Goal: Task Accomplishment & Management: Complete application form

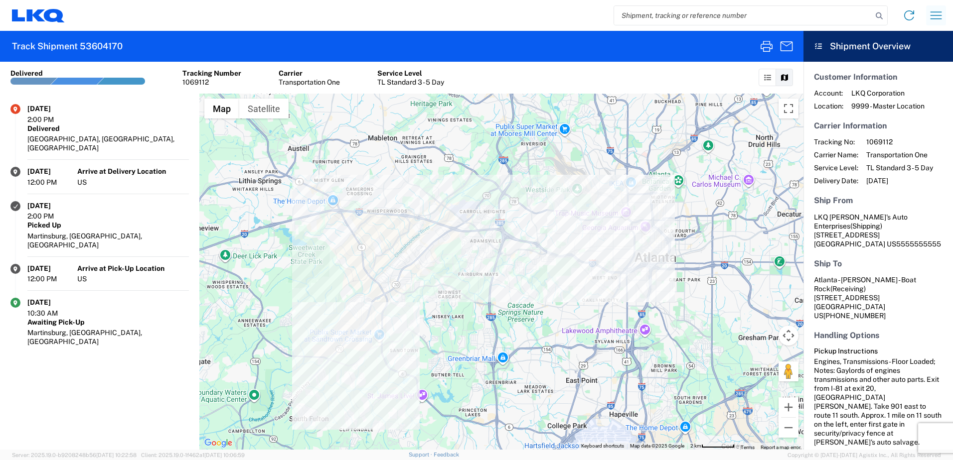
click at [568, 12] on icon "button" at bounding box center [935, 14] width 11 height 7
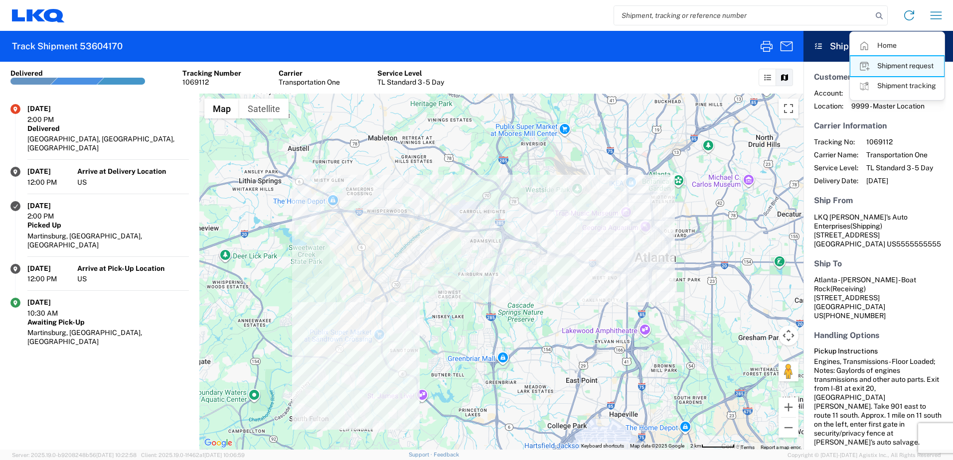
click at [568, 65] on link "Shipment request" at bounding box center [897, 66] width 94 height 20
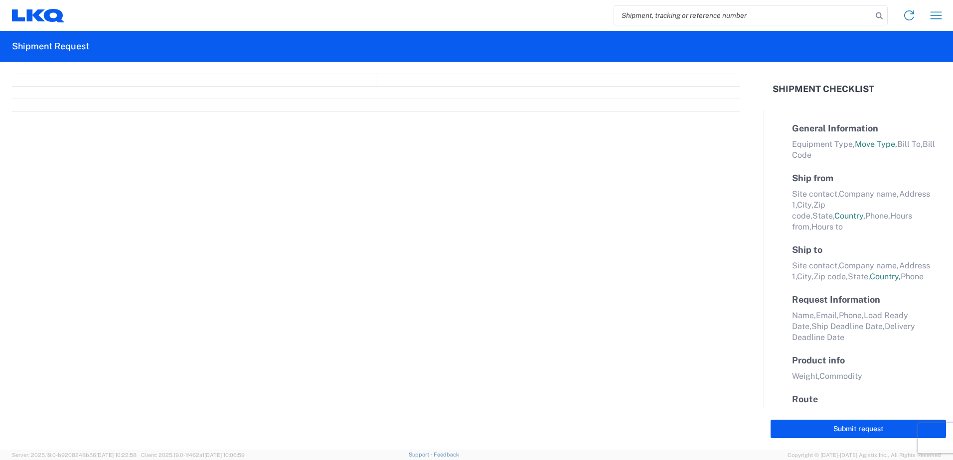
select select "FULL"
select select "US"
select select "LBS"
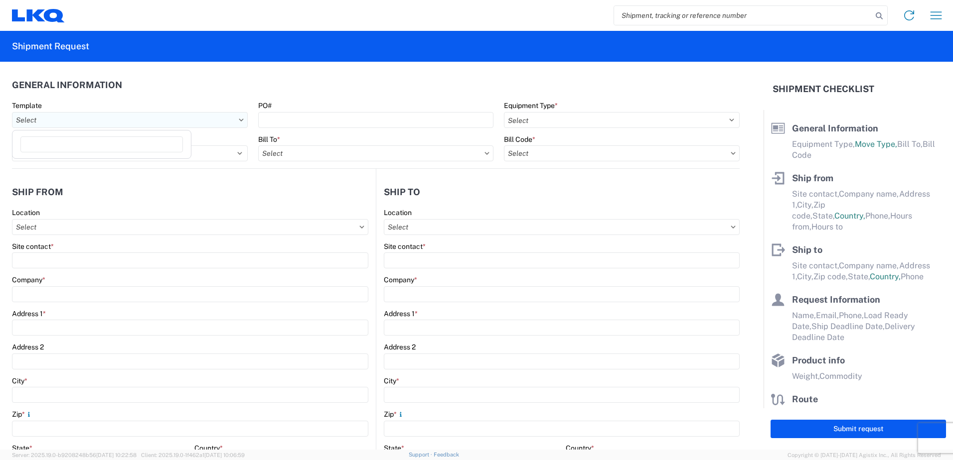
click at [58, 122] on input "text" at bounding box center [130, 120] width 236 height 16
type input "1383"
click at [78, 159] on div "1383_Martinsburg_1634_Atlanta" at bounding box center [101, 164] width 174 height 16
type input "1383_Martinsburg_1634_Atlanta"
click at [45, 131] on agx-form-control-wrapper-v2 "Template 1383_Martinsburg_1634_Atlanta" at bounding box center [130, 118] width 246 height 34
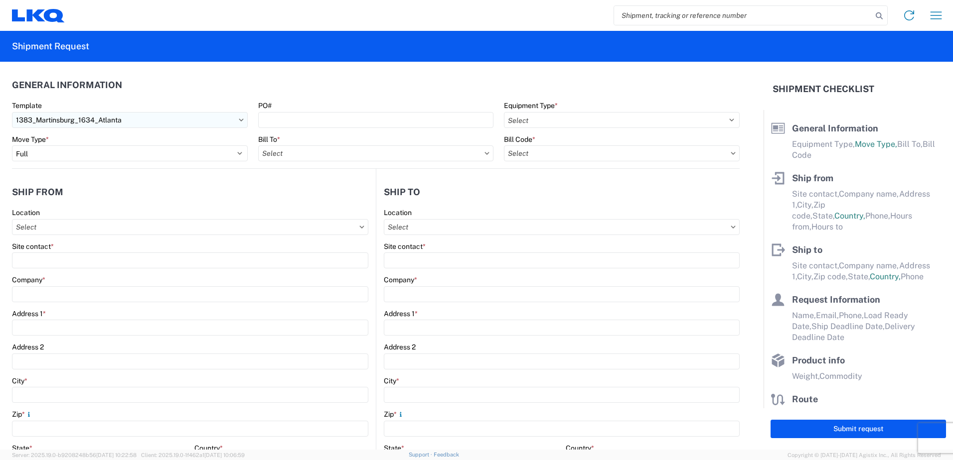
click at [31, 118] on input "1383_Martinsburg_1634_Atlanta" at bounding box center [130, 120] width 236 height 16
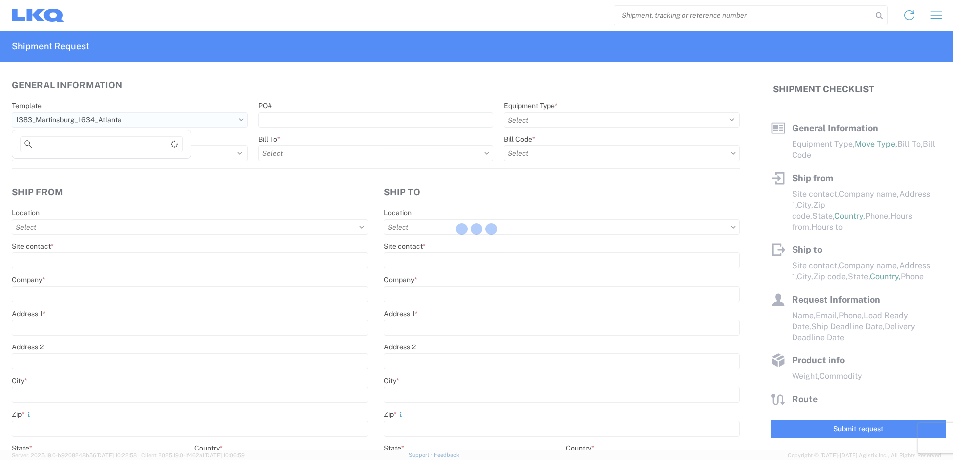
select select
type input "Shipping"
type input "LKQ [PERSON_NAME]'s Auto Enterprises"
type input "[STREET_ADDRESS]"
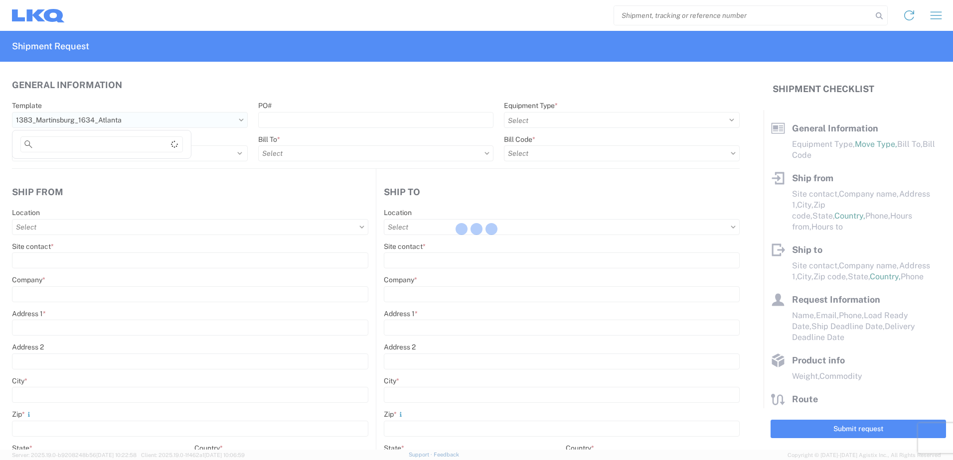
type input "[GEOGRAPHIC_DATA]"
type input "25404"
type input "Receiving"
type input "Atlanta - [PERSON_NAME] - Boat Rock"
type input "[STREET_ADDRESS]"
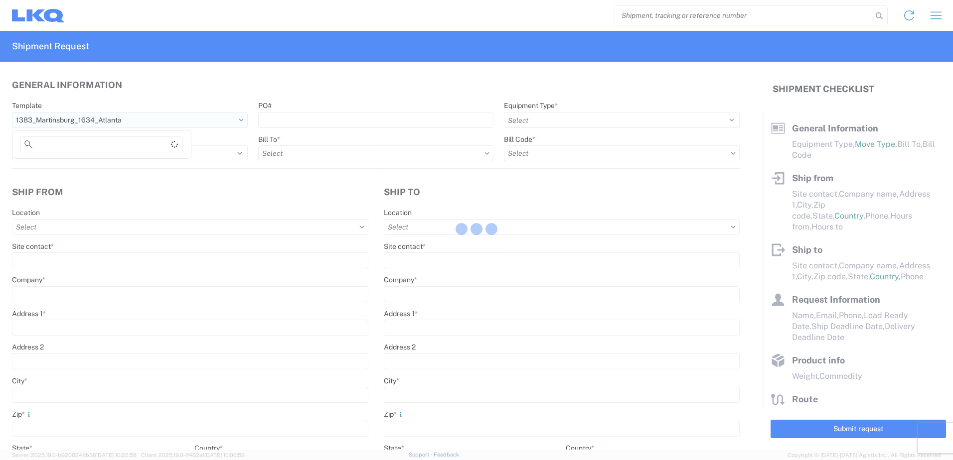
type input "[GEOGRAPHIC_DATA]"
type input "30336"
type input "[DATE]"
type input "42000"
type input "Engines, Transmissions"
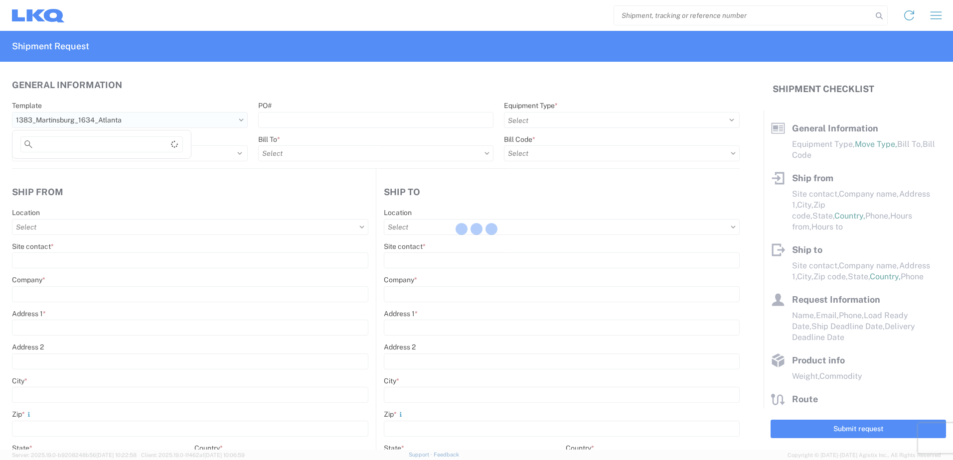
type input "1"
type input "12"
select select "IN"
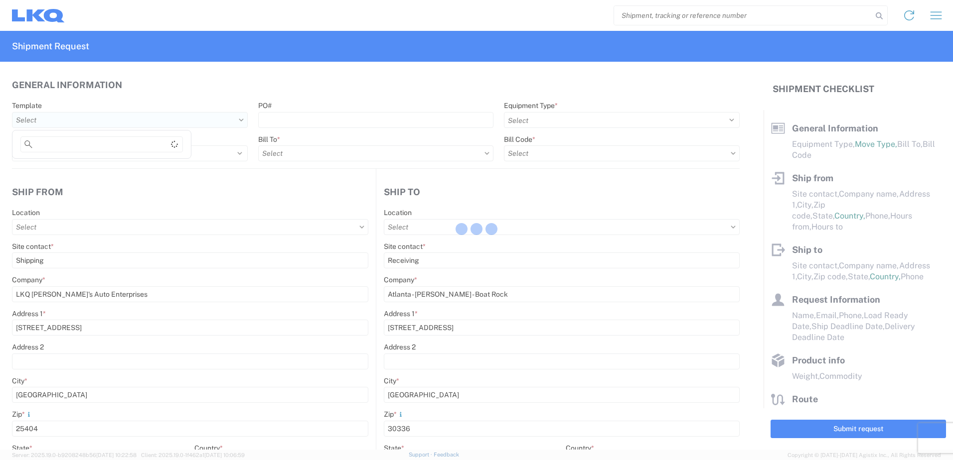
select select "US"
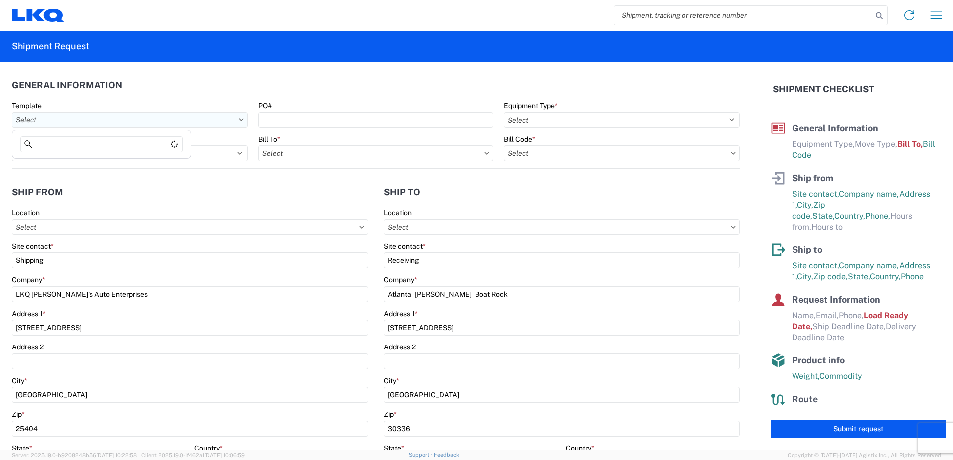
type input "1383 - LKQ [PERSON_NAME]'s Auto Enterprises"
type input "1634 - [GEOGRAPHIC_DATA] - [PERSON_NAME] - Boat Rock"
type input "1383-6300-66000-0000 - 1383 Freight Out"
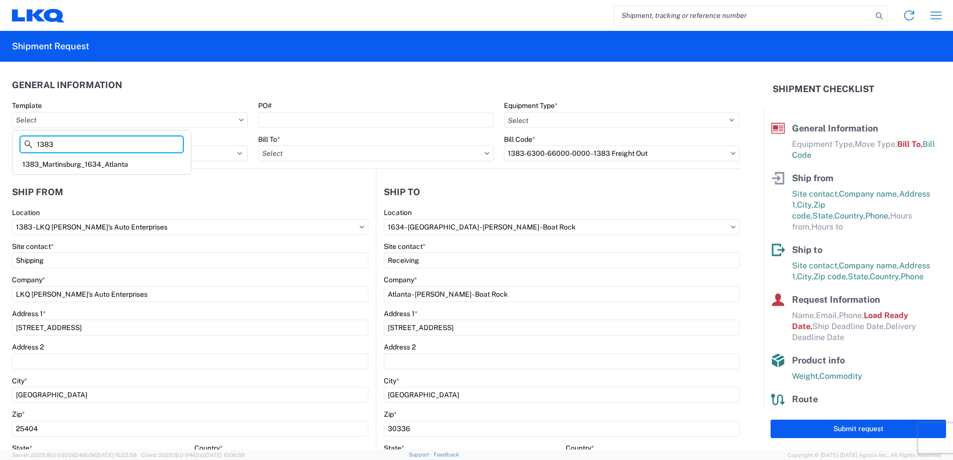
type input "1383"
click at [241, 187] on header "Ship from" at bounding box center [194, 192] width 364 height 22
click at [292, 144] on div "Bill To *" at bounding box center [376, 148] width 236 height 27
click at [285, 157] on input "text" at bounding box center [376, 153] width 236 height 16
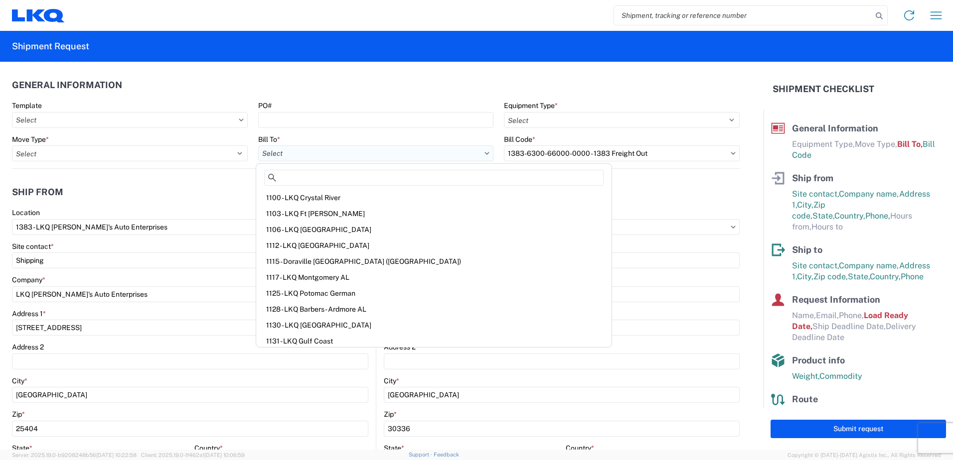
click at [297, 147] on input "text" at bounding box center [376, 153] width 236 height 16
type input "3392"
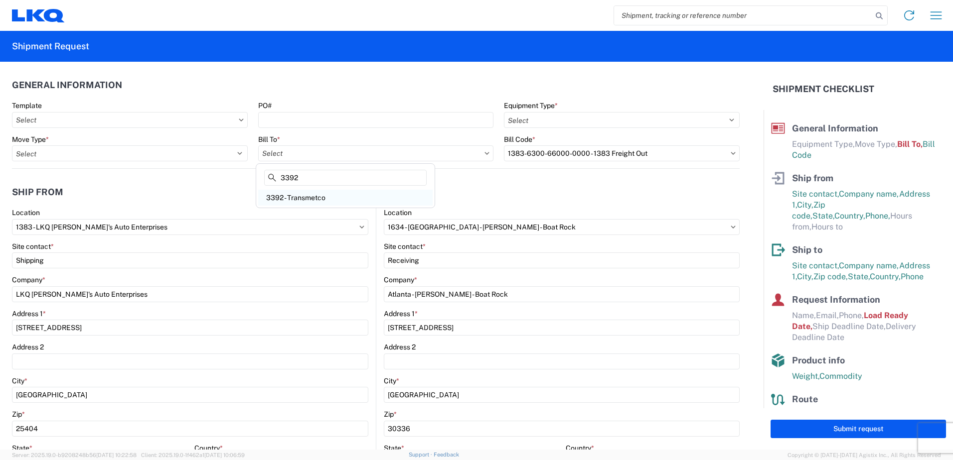
click at [289, 196] on div "3392 - Transmetco" at bounding box center [345, 198] width 174 height 16
type input "3392 - Transmetco"
click at [552, 158] on input "text" at bounding box center [622, 153] width 236 height 16
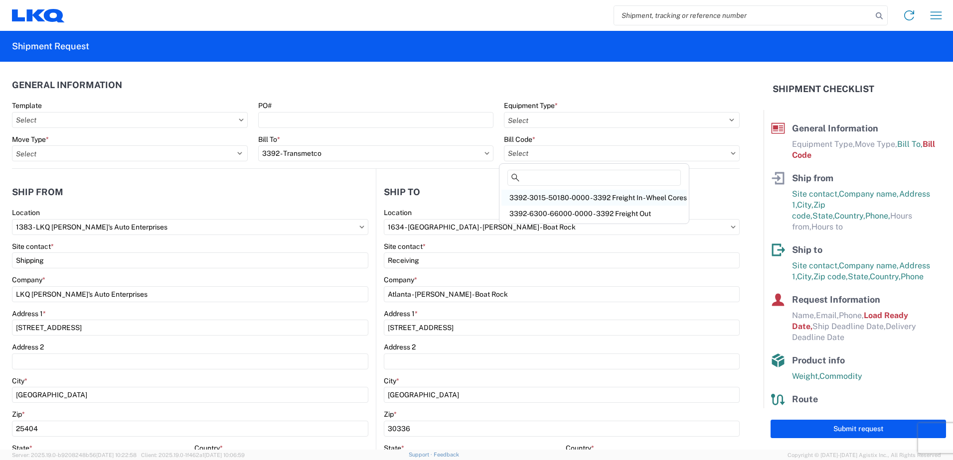
click at [568, 193] on div "3392-3015-50180-0000 - 3392 Freight In - Wheel Cores" at bounding box center [593, 198] width 185 height 16
type input "3392-3015-50180-0000 - 3392 Freight In - Wheel Cores"
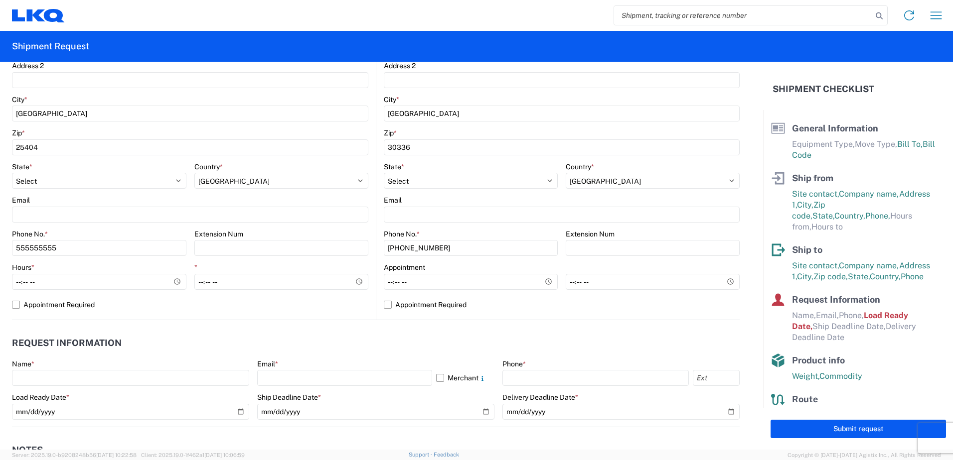
scroll to position [299, 0]
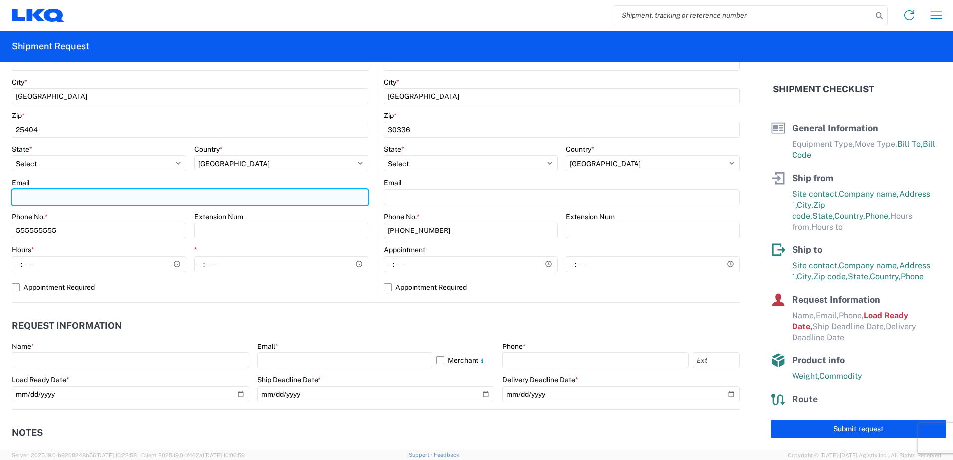
click at [42, 189] on input "Email" at bounding box center [190, 197] width 356 height 16
type input "[EMAIL_ADDRESS][DOMAIN_NAME]"
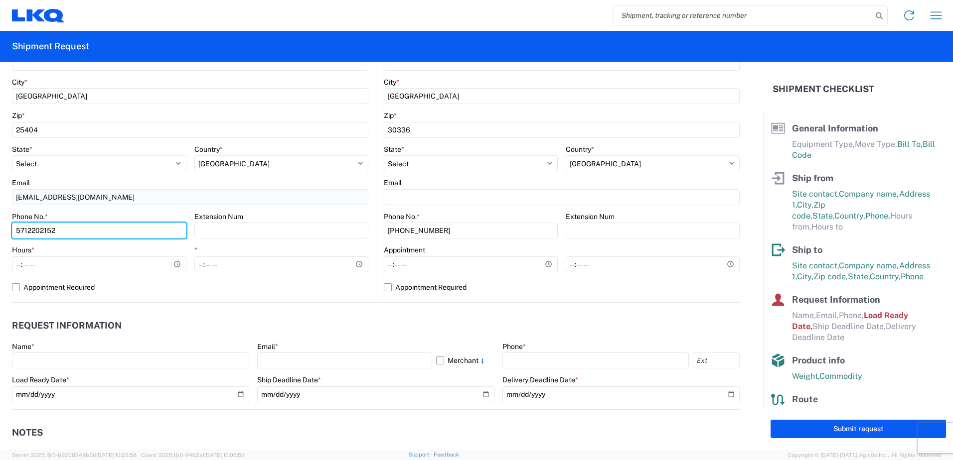
type input "5712202152"
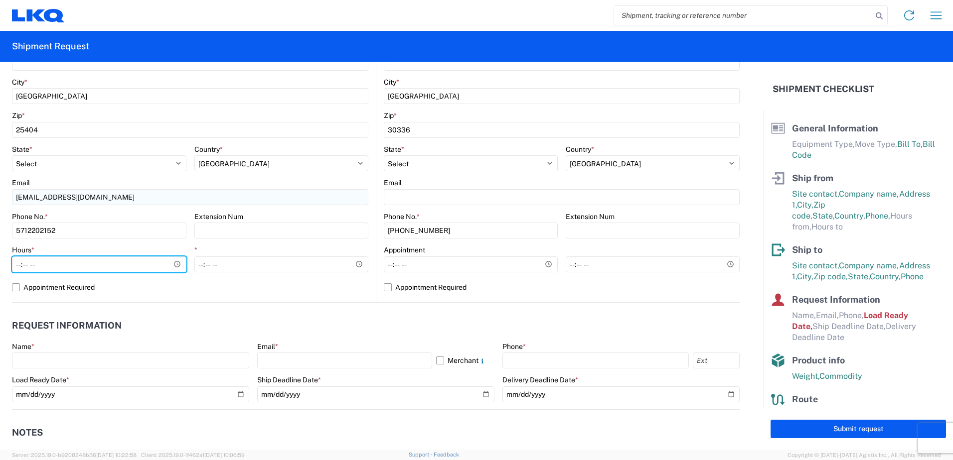
type input "09:00"
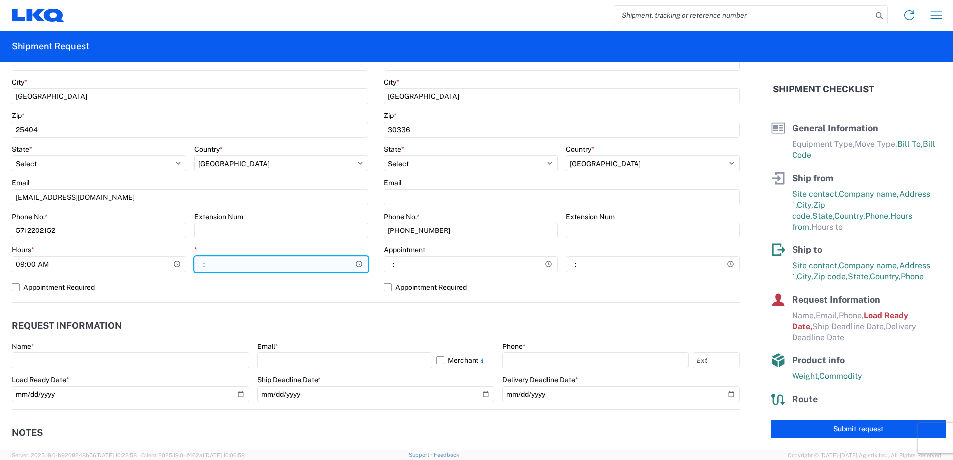
click at [195, 266] on input "*" at bounding box center [281, 265] width 174 height 16
type input "14:00"
click at [198, 288] on label "Appointment Required" at bounding box center [190, 288] width 356 height 16
click at [0, 0] on input "Appointment Required" at bounding box center [0, 0] width 0 height 0
select select "US"
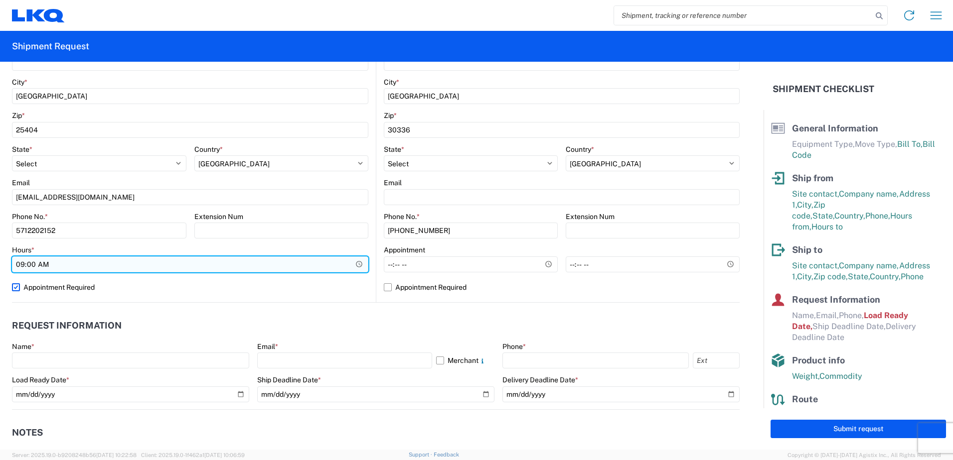
click at [197, 268] on input "09:00" at bounding box center [190, 265] width 356 height 16
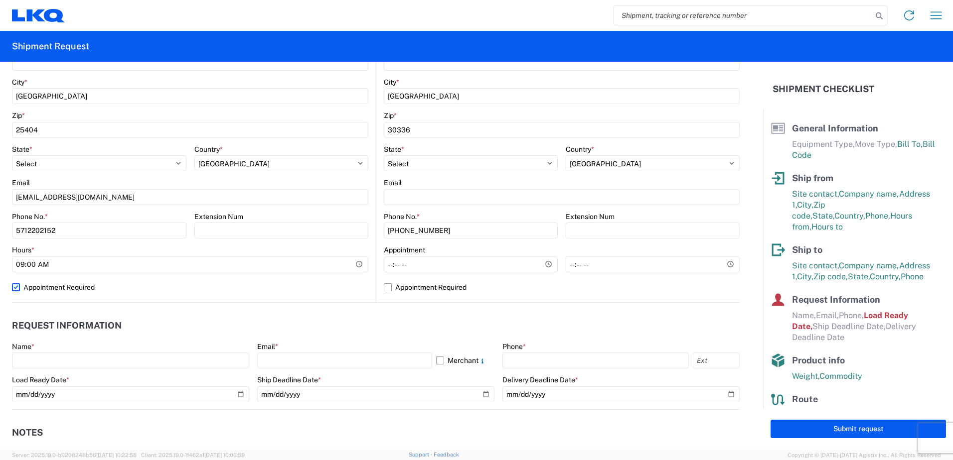
click at [221, 289] on label "Appointment Required" at bounding box center [190, 288] width 356 height 16
click at [0, 0] on input "Appointment Required" at bounding box center [0, 0] width 0 height 0
select select "WV"
select select "US"
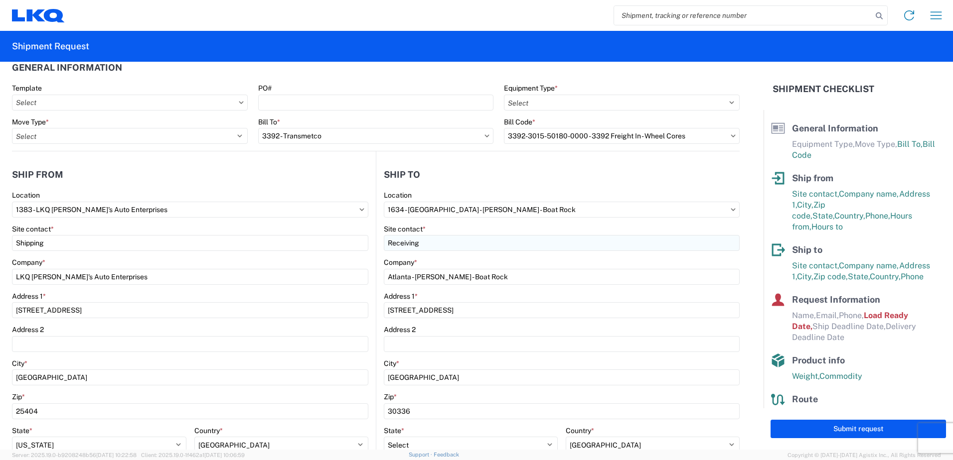
scroll to position [0, 0]
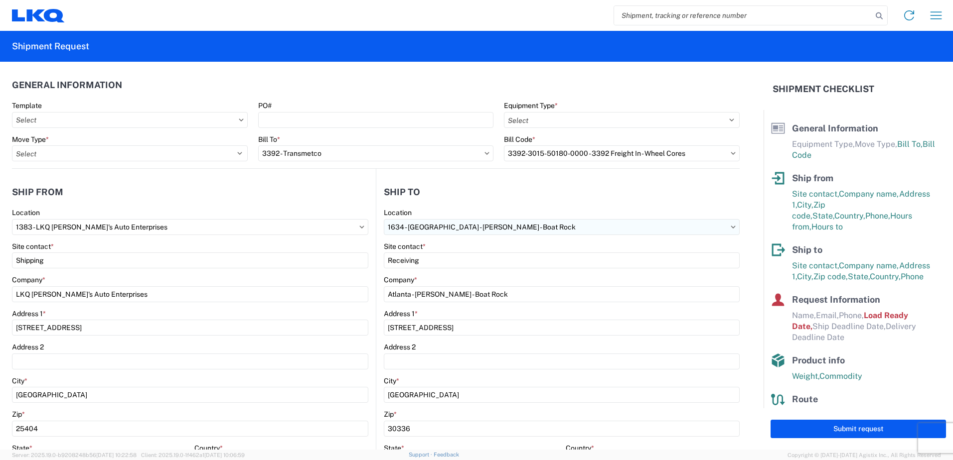
click at [557, 228] on input "1634 - [GEOGRAPHIC_DATA] - [PERSON_NAME] - Boat Rock" at bounding box center [562, 227] width 356 height 16
click at [415, 251] on input at bounding box center [470, 252] width 162 height 16
type input "3392"
click at [440, 271] on div "3392 - Transmetco" at bounding box center [470, 272] width 174 height 16
type input "3392 - Transmetco"
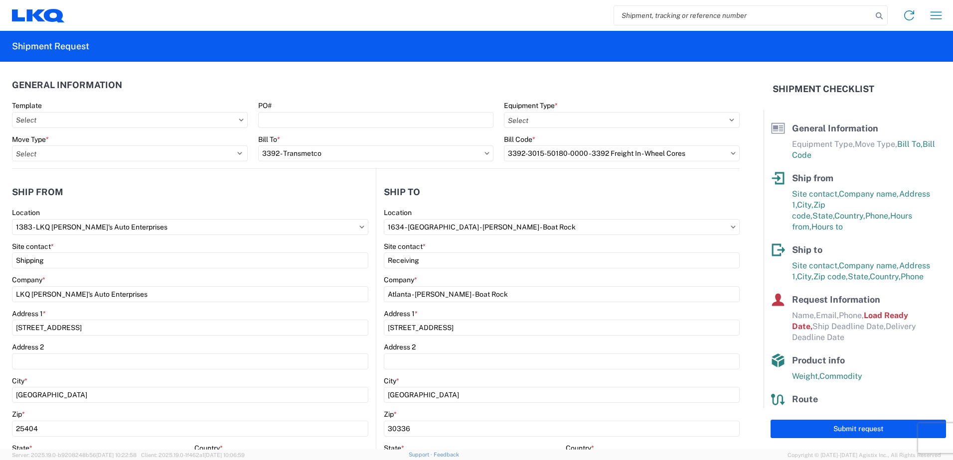
type input "LKQ Corporation"
type input "[STREET_ADDRESS]"
type input "Huntington"
type input "46750"
select select "IN"
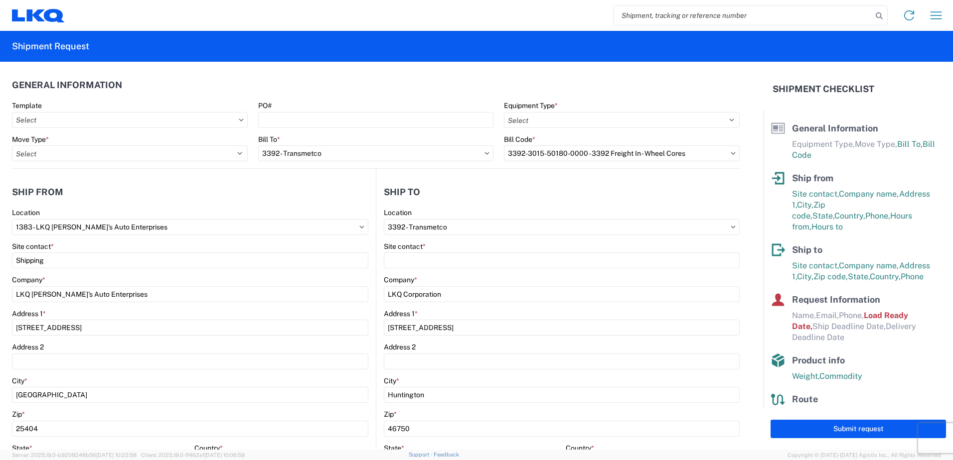
select select "US"
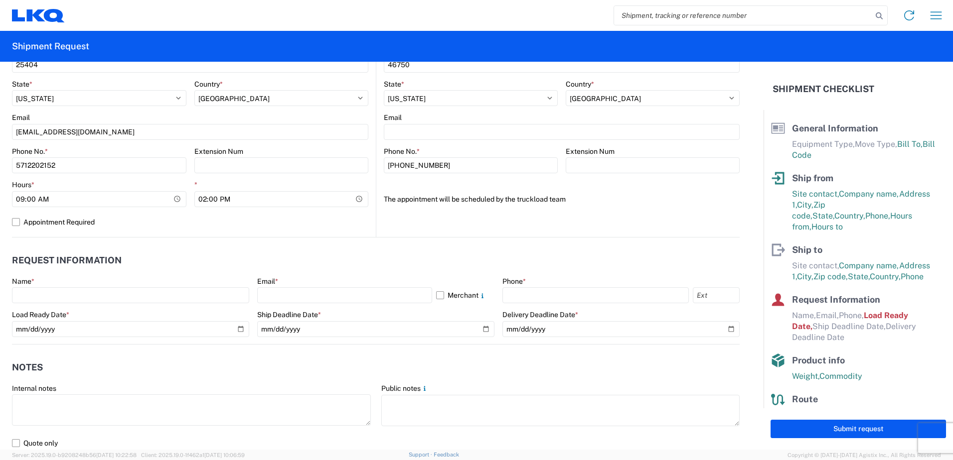
scroll to position [448, 0]
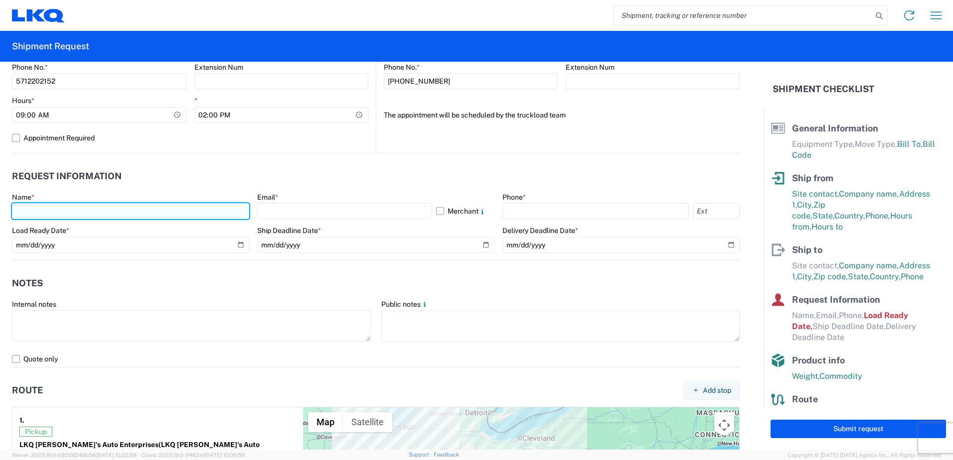
click at [45, 208] on input "text" at bounding box center [130, 211] width 237 height 16
type input "[PERSON_NAME]"
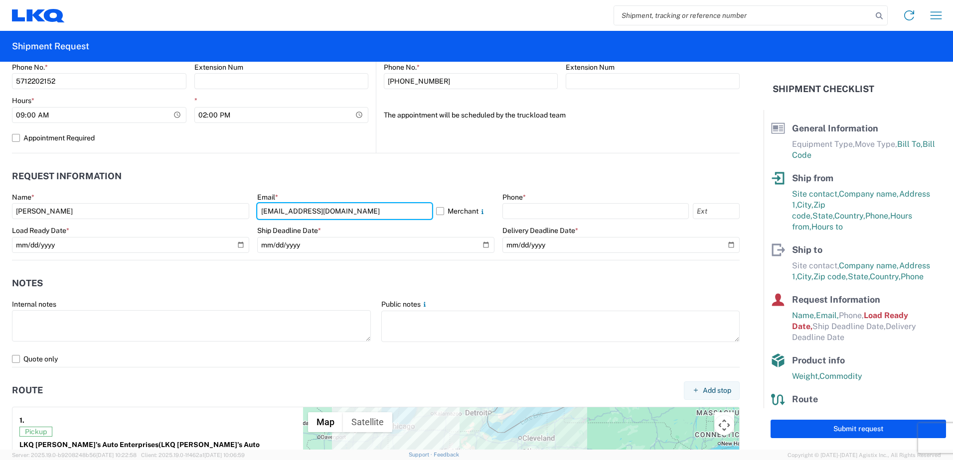
type input "[EMAIL_ADDRESS][DOMAIN_NAME]"
drag, startPoint x: 494, startPoint y: 185, endPoint x: 501, endPoint y: 193, distance: 11.0
click at [499, 191] on agx-form-section "Request Information Name * [PERSON_NAME] Email * [EMAIL_ADDRESS][DOMAIN_NAME] M…" at bounding box center [375, 212] width 727 height 95
drag, startPoint x: 501, startPoint y: 193, endPoint x: 524, endPoint y: 201, distance: 24.3
click at [524, 201] on div "Phone *" at bounding box center [620, 197] width 237 height 9
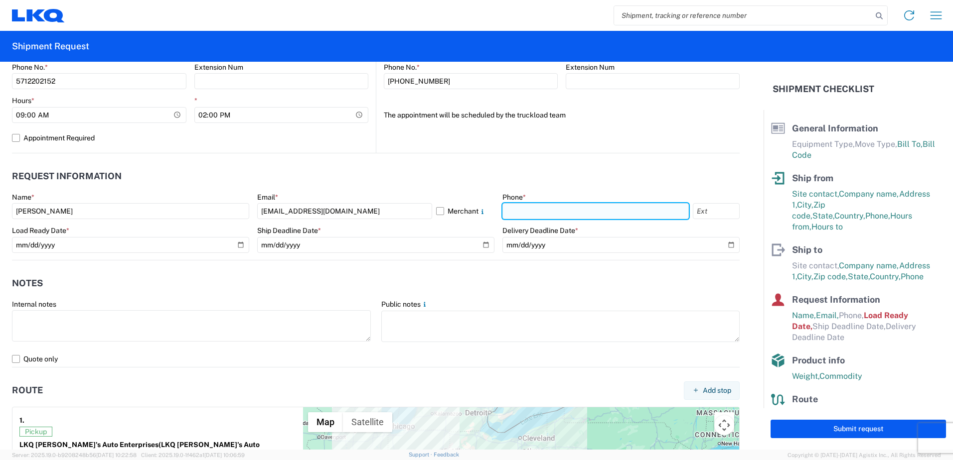
click at [526, 210] on input "text" at bounding box center [595, 211] width 186 height 16
type input "5712202152"
click at [126, 271] on agx-notes "Notes Internal notes Public notes Quote only" at bounding box center [375, 314] width 727 height 107
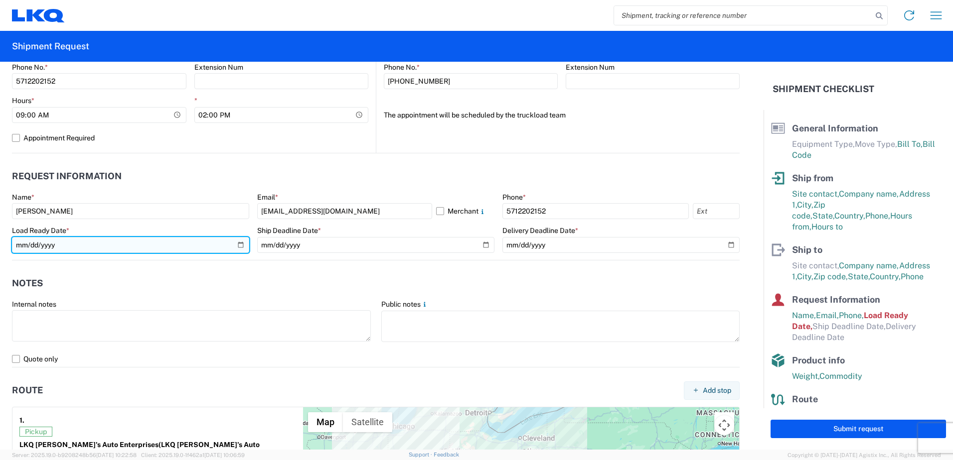
click at [65, 245] on input "[DATE]" at bounding box center [130, 245] width 237 height 16
type input "[DATE]"
type input "0002-09-21"
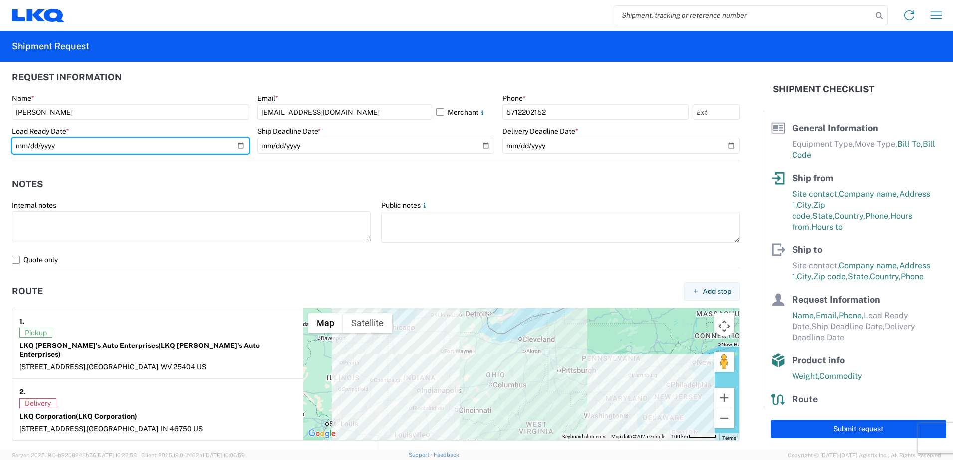
scroll to position [548, 0]
drag, startPoint x: 32, startPoint y: 147, endPoint x: 42, endPoint y: 159, distance: 14.9
click at [35, 150] on input "date" at bounding box center [130, 146] width 237 height 16
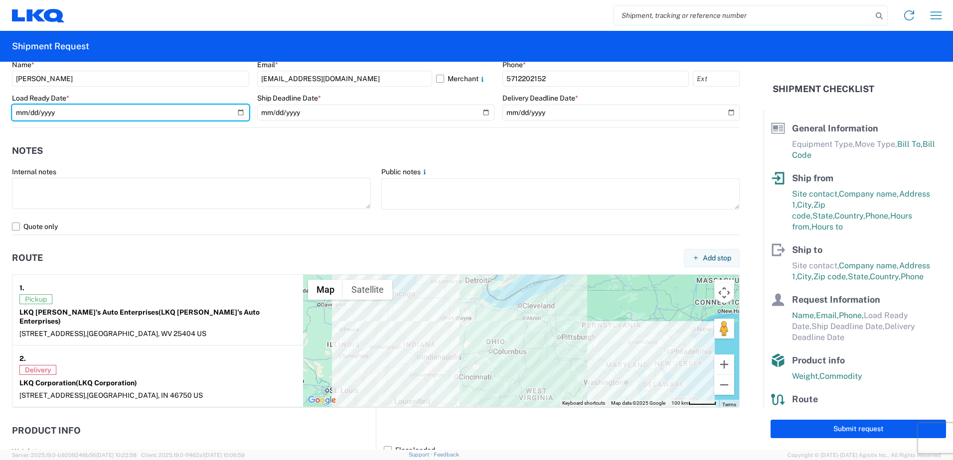
scroll to position [598, 0]
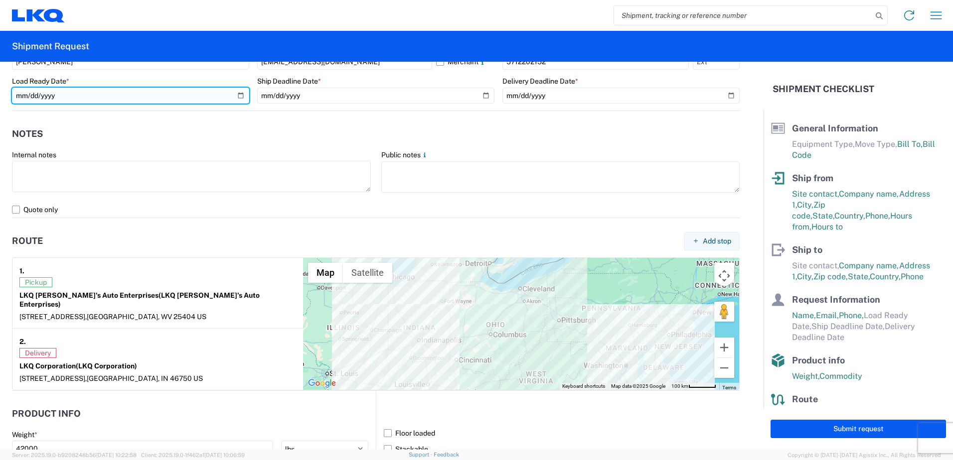
click at [34, 96] on input "date" at bounding box center [130, 96] width 237 height 16
type input "[DATE]"
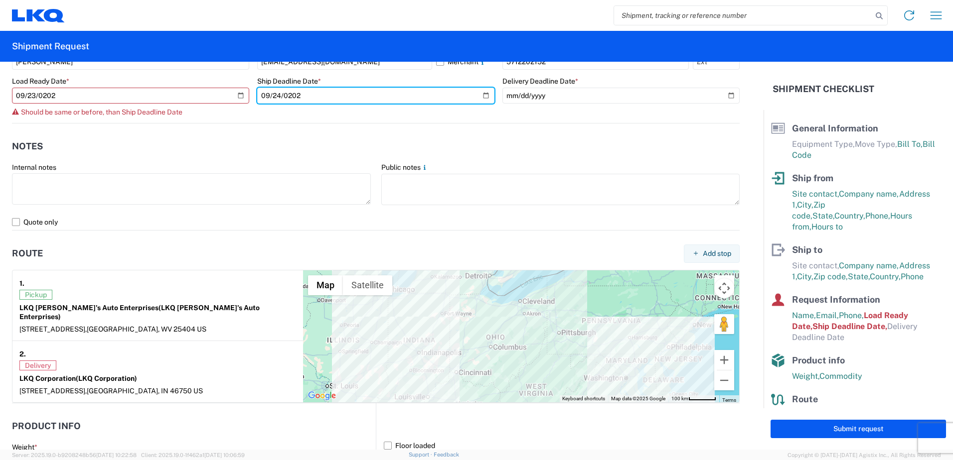
type input "[DATE]"
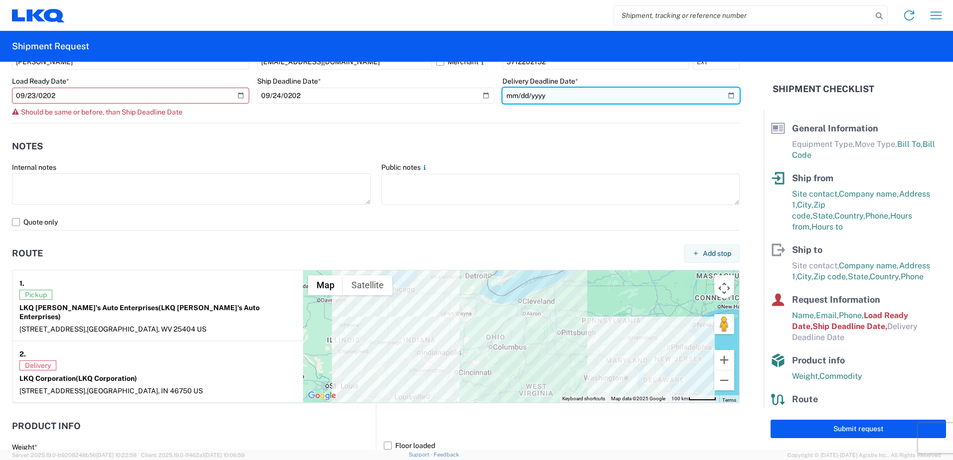
click at [528, 97] on input "date" at bounding box center [620, 96] width 237 height 16
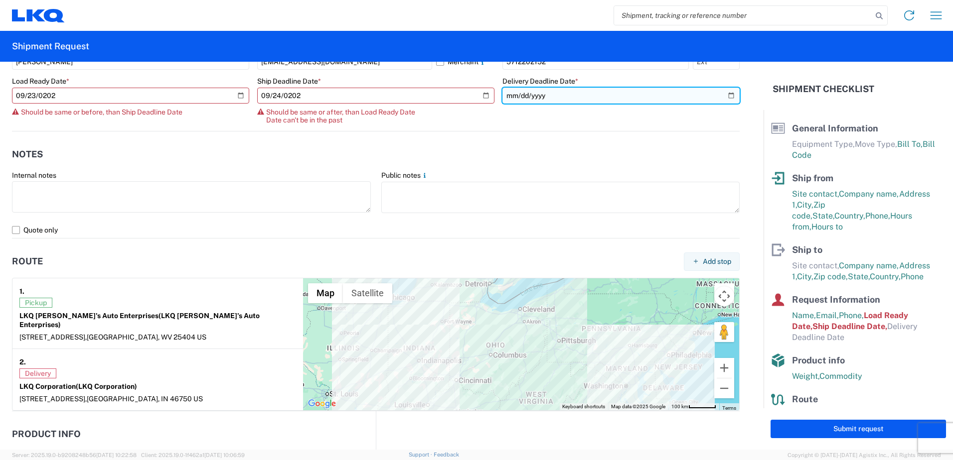
click at [512, 95] on input "date" at bounding box center [620, 96] width 237 height 16
click at [506, 99] on input "date" at bounding box center [620, 96] width 237 height 16
type input "222025-09-25"
type input "[DATE]"
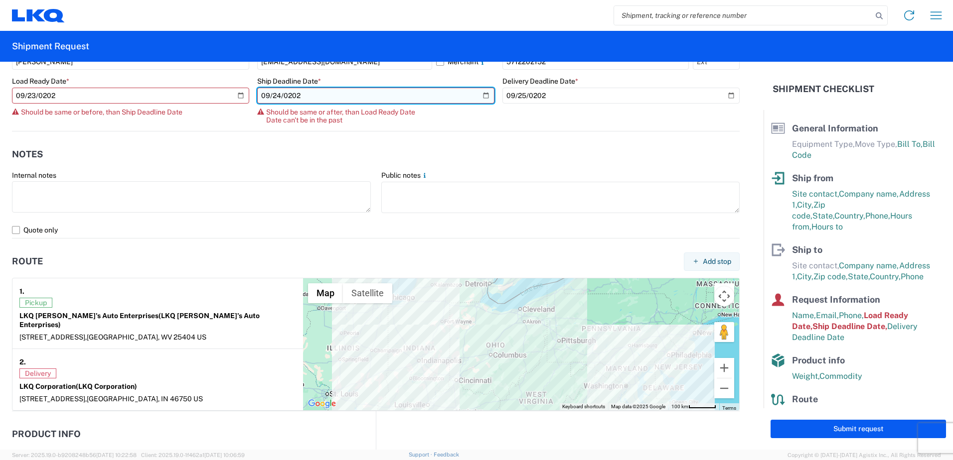
click at [330, 93] on input "[DATE]" at bounding box center [375, 96] width 237 height 16
click at [293, 102] on input "[DATE]" at bounding box center [375, 96] width 237 height 16
click at [298, 98] on input "[DATE]" at bounding box center [375, 96] width 237 height 16
click at [291, 99] on input "[DATE]" at bounding box center [375, 96] width 237 height 16
type input "[DATE]"
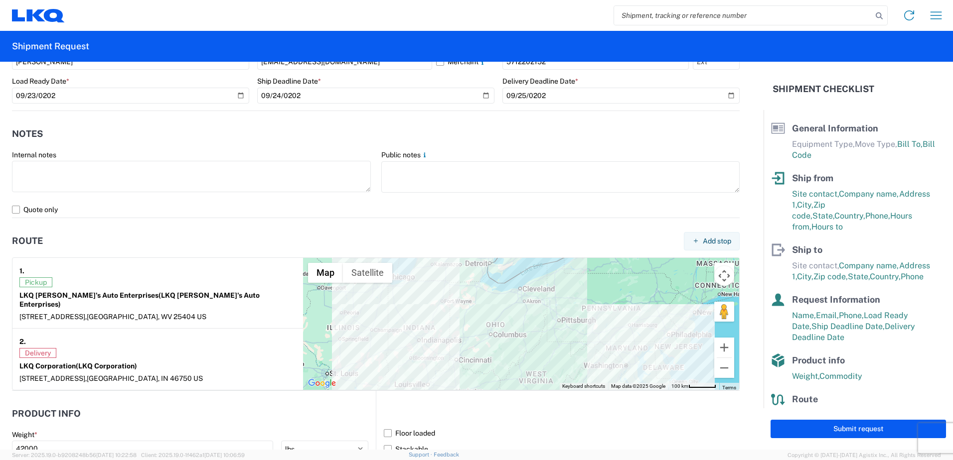
click at [128, 127] on header "Notes" at bounding box center [375, 134] width 727 height 22
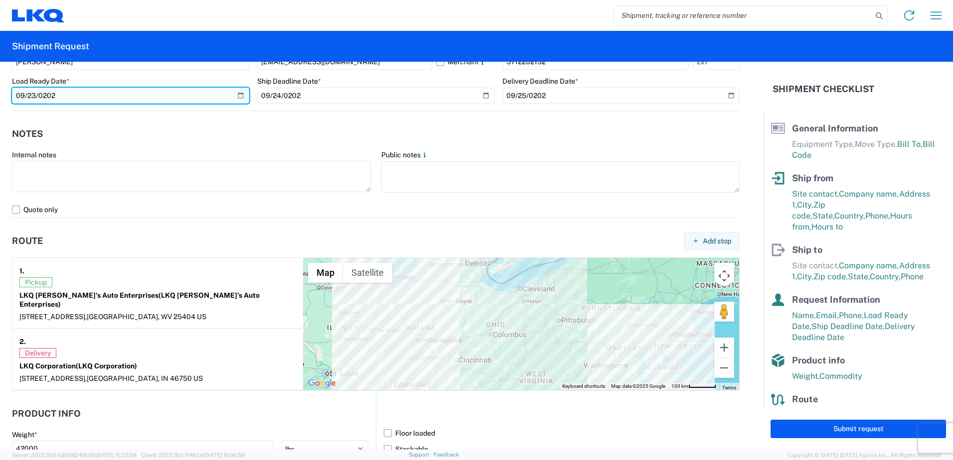
click at [34, 98] on input "[DATE]" at bounding box center [130, 96] width 237 height 16
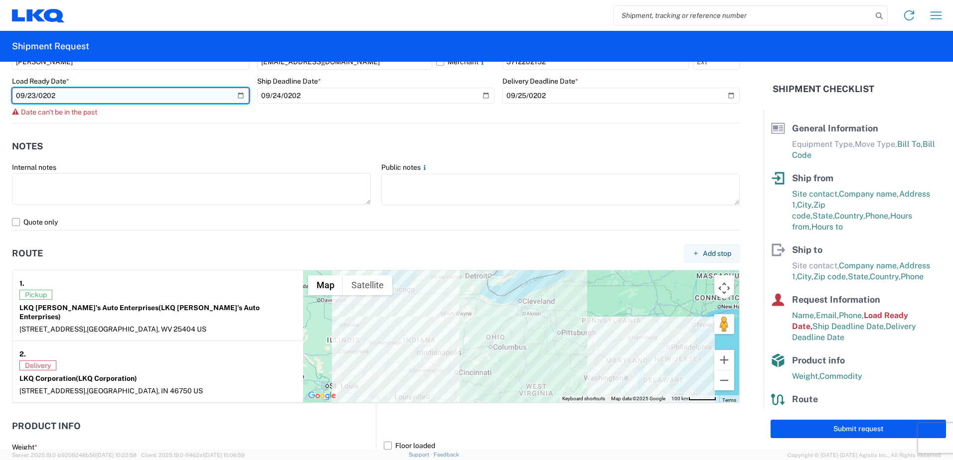
click at [30, 98] on input "[DATE]" at bounding box center [130, 96] width 237 height 16
type input "[DATE]"
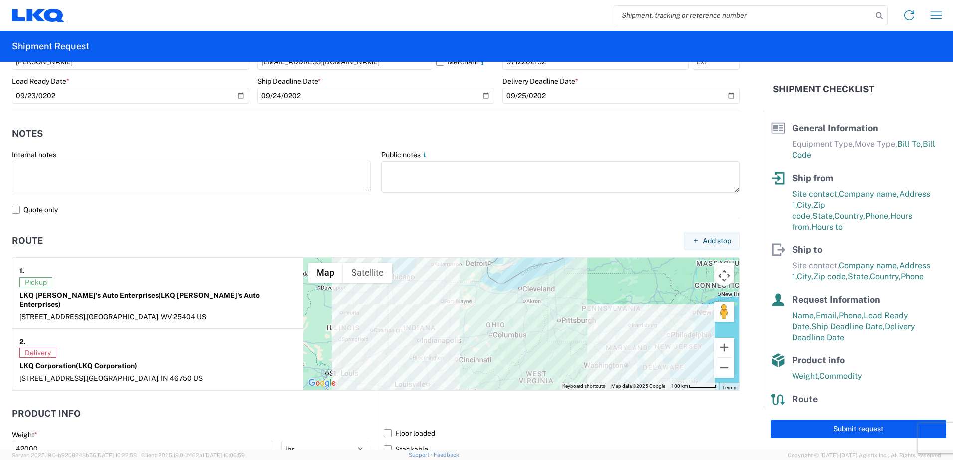
click at [299, 131] on header "Notes" at bounding box center [375, 134] width 727 height 22
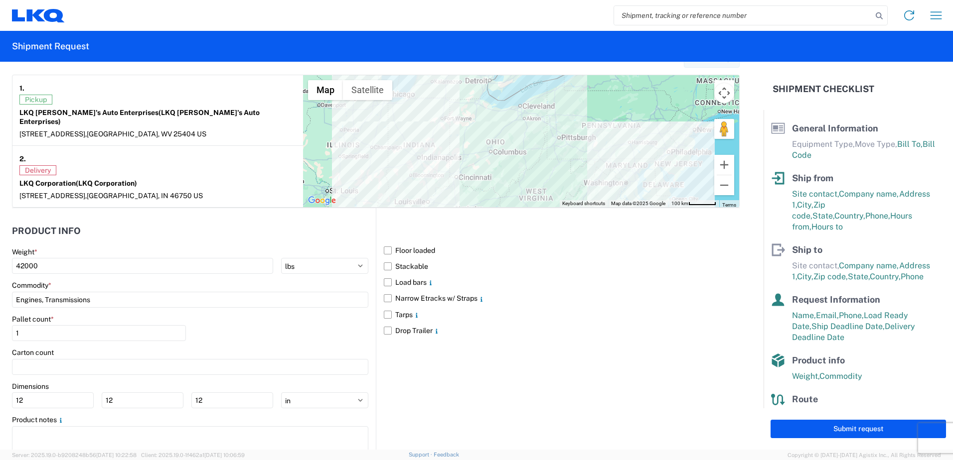
scroll to position [807, 0]
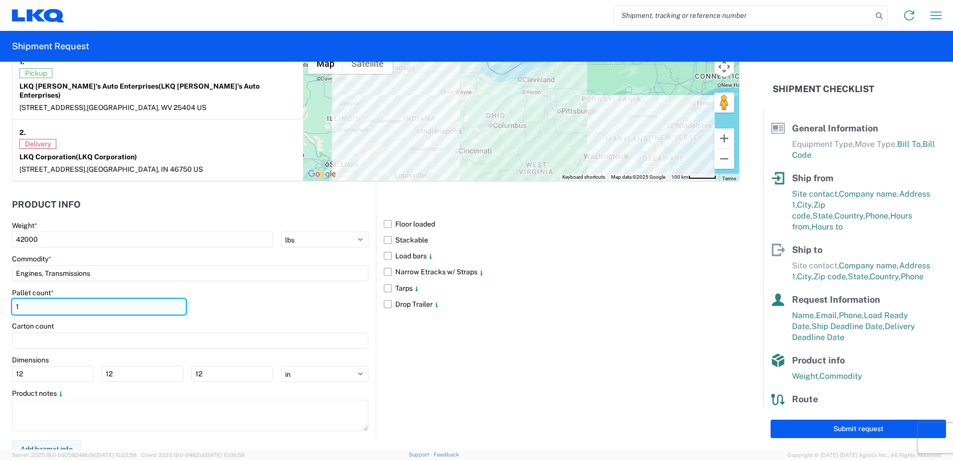
click at [12, 300] on input "1" at bounding box center [99, 307] width 174 height 16
type input "40"
click at [384, 232] on label "Stackable" at bounding box center [562, 240] width 356 height 16
click at [0, 0] on input "Stackable" at bounding box center [0, 0] width 0 height 0
click at [107, 266] on input "Engines, Transmissions" at bounding box center [190, 274] width 356 height 16
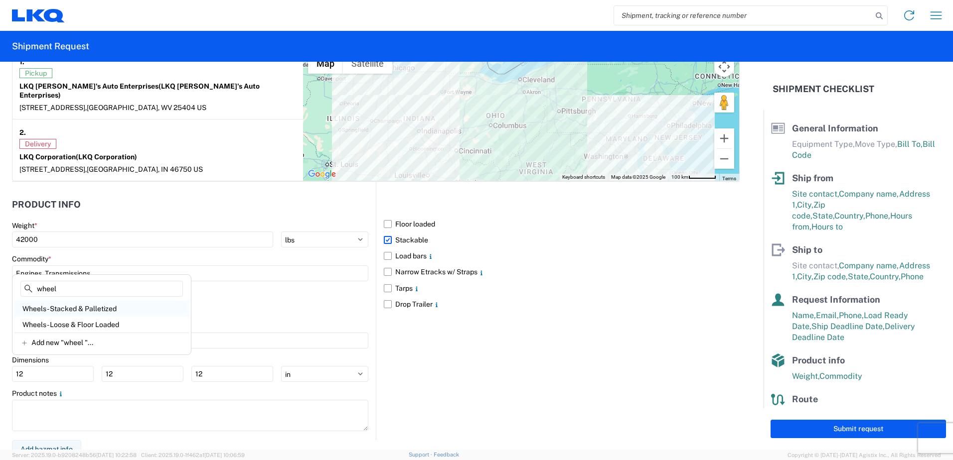
type input "wheel"
click at [75, 309] on div "Wheels - Stacked & Palletized" at bounding box center [101, 309] width 174 height 16
type input "Wheels - Stacked & Palletized"
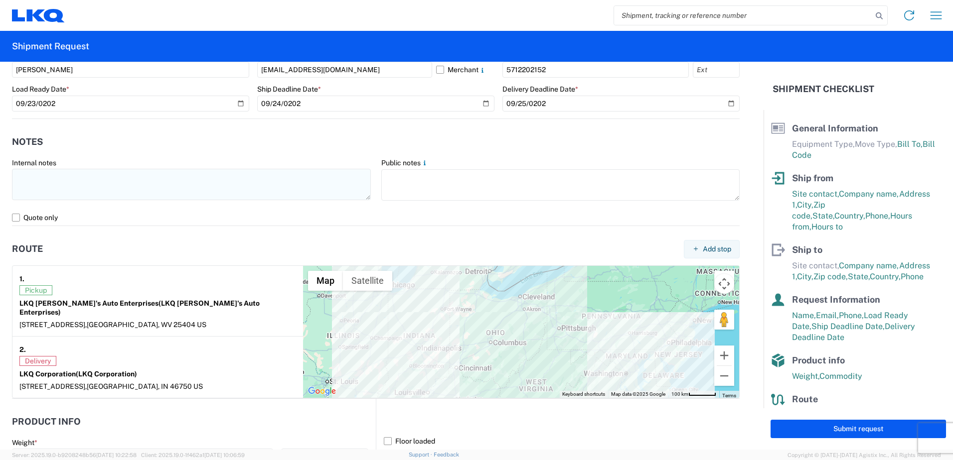
scroll to position [558, 0]
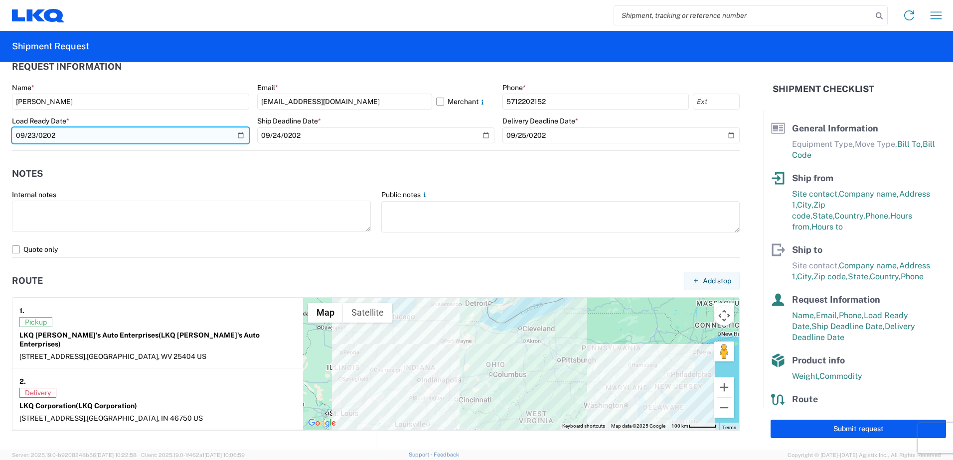
click at [34, 136] on input "[DATE]" at bounding box center [130, 136] width 237 height 16
type input "[DATE]"
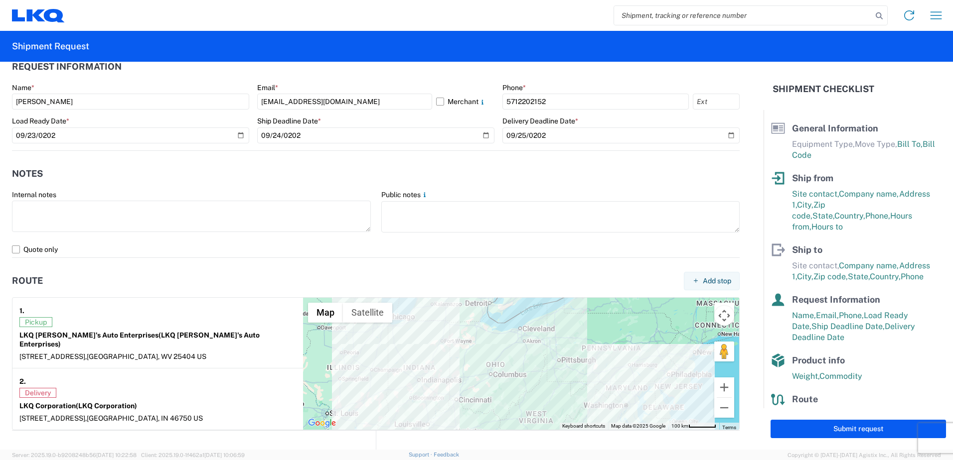
click at [296, 163] on header "Notes" at bounding box center [375, 174] width 727 height 22
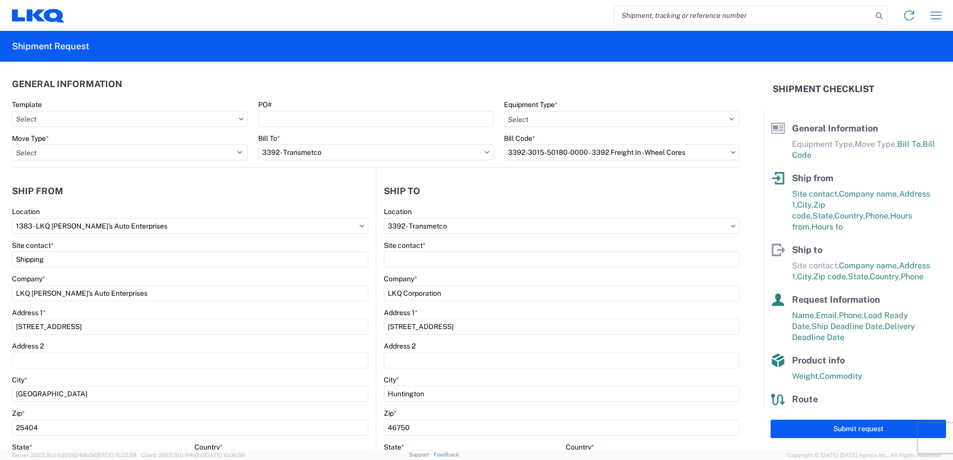
scroll to position [0, 0]
drag, startPoint x: 257, startPoint y: 114, endPoint x: 266, endPoint y: 122, distance: 12.3
click at [258, 115] on input "PO#" at bounding box center [376, 120] width 236 height 16
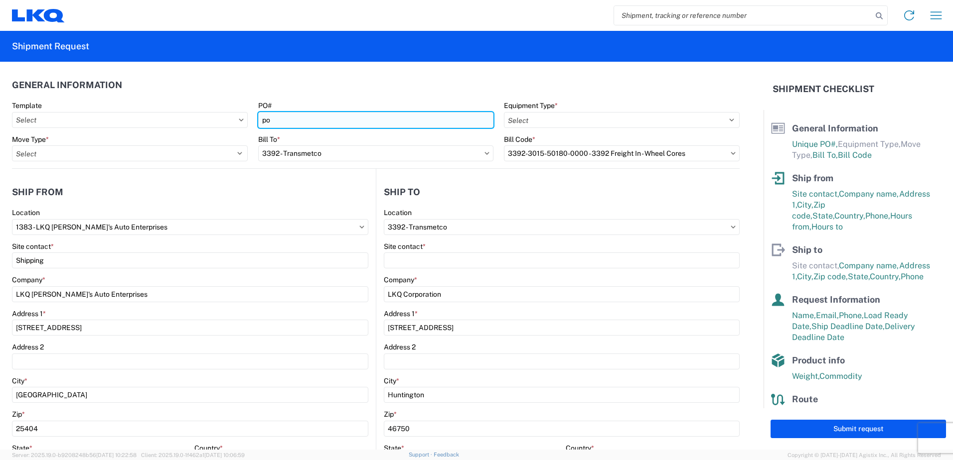
type input "p"
click at [274, 123] on input "PO#" at bounding box center [376, 120] width 236 height 16
type input "T31578"
click at [306, 89] on header "General Information" at bounding box center [375, 85] width 727 height 22
click at [100, 133] on agx-form-control-wrapper-v2 "Template" at bounding box center [130, 118] width 246 height 34
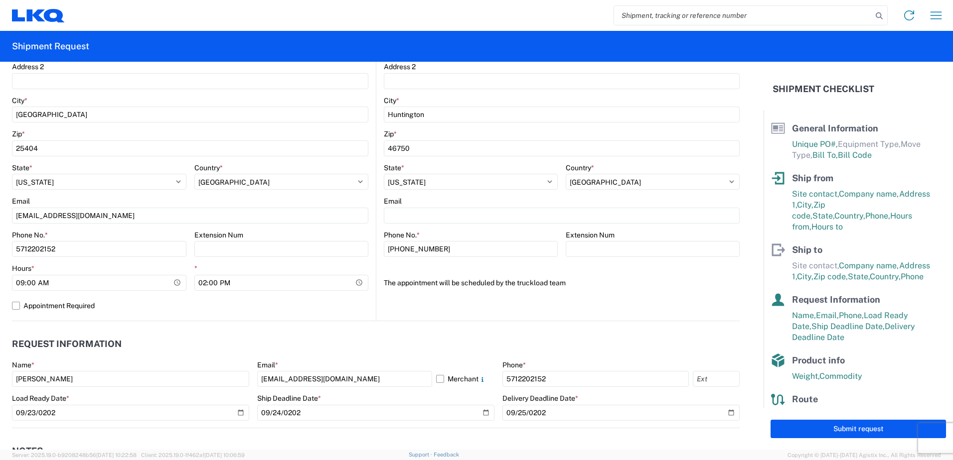
scroll to position [399, 0]
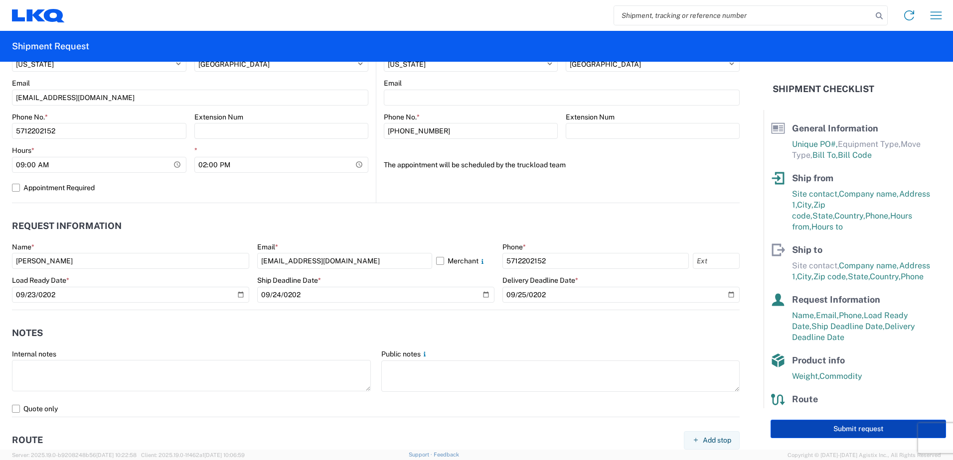
click at [568, 371] on button "Submit request" at bounding box center [857, 429] width 175 height 18
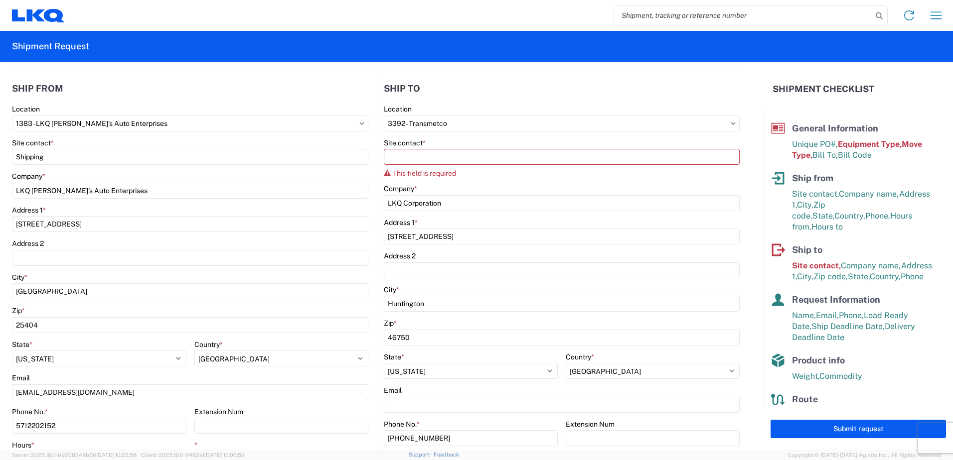
scroll to position [125, 0]
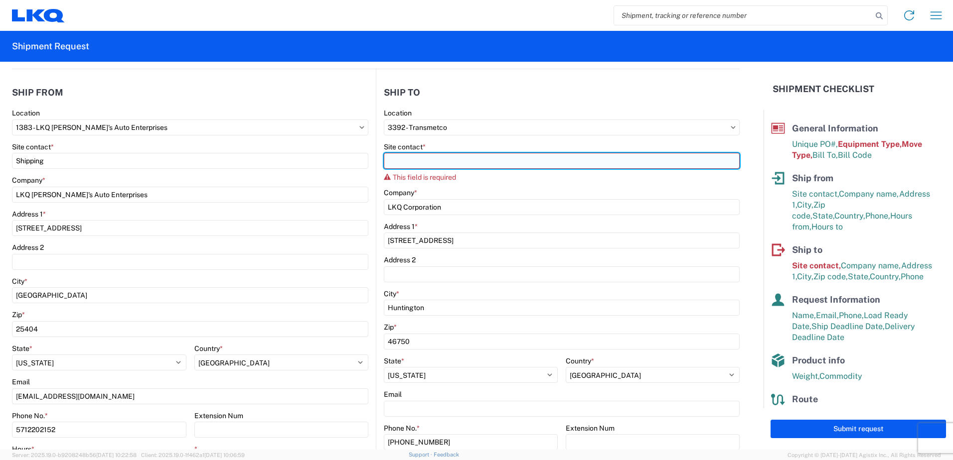
click at [410, 159] on input "Site contact *" at bounding box center [562, 161] width 356 height 16
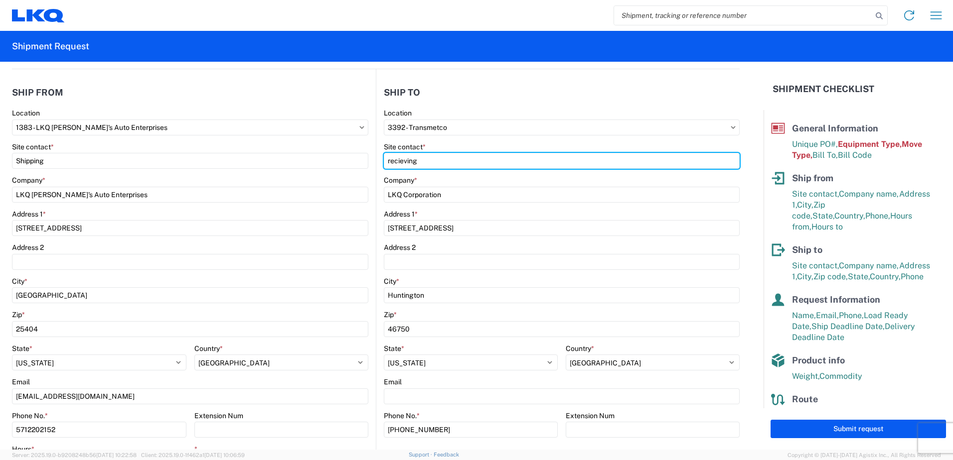
drag, startPoint x: 387, startPoint y: 161, endPoint x: 411, endPoint y: 214, distance: 57.7
click at [387, 163] on input "recieving" at bounding box center [562, 161] width 356 height 16
type input "Recieving"
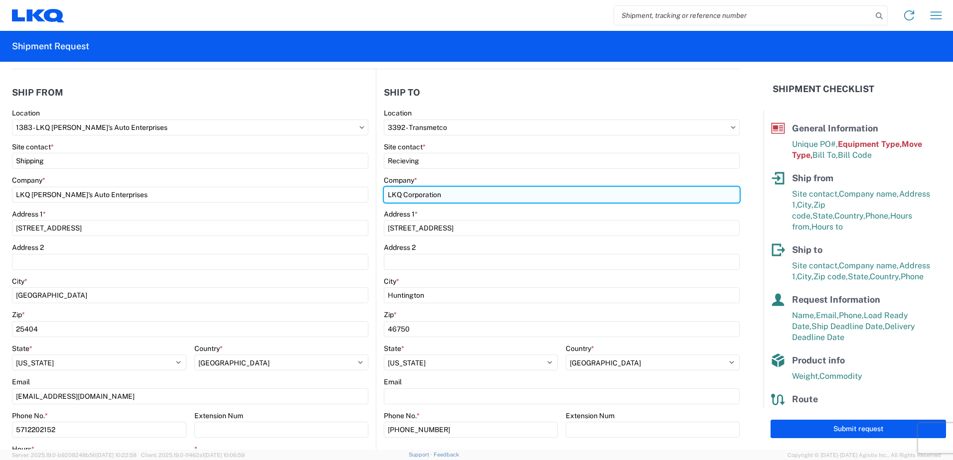
click at [478, 192] on input "LKQ Corporation" at bounding box center [562, 195] width 356 height 16
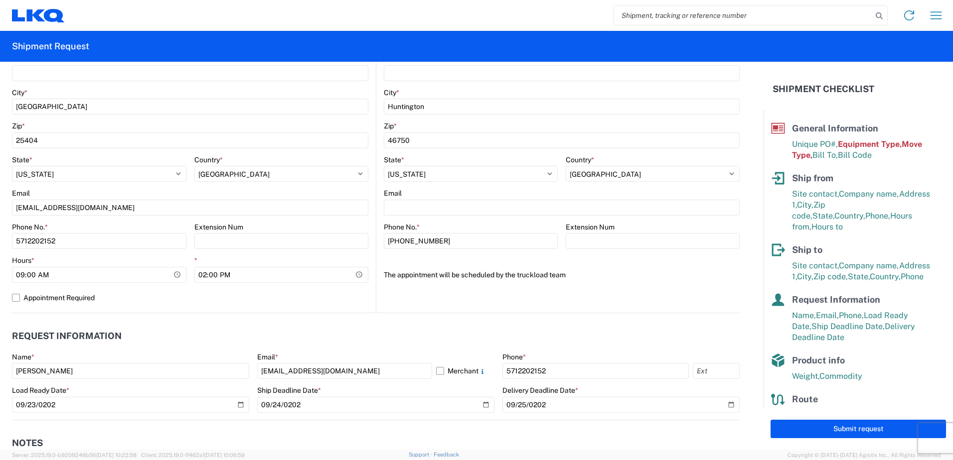
scroll to position [374, 0]
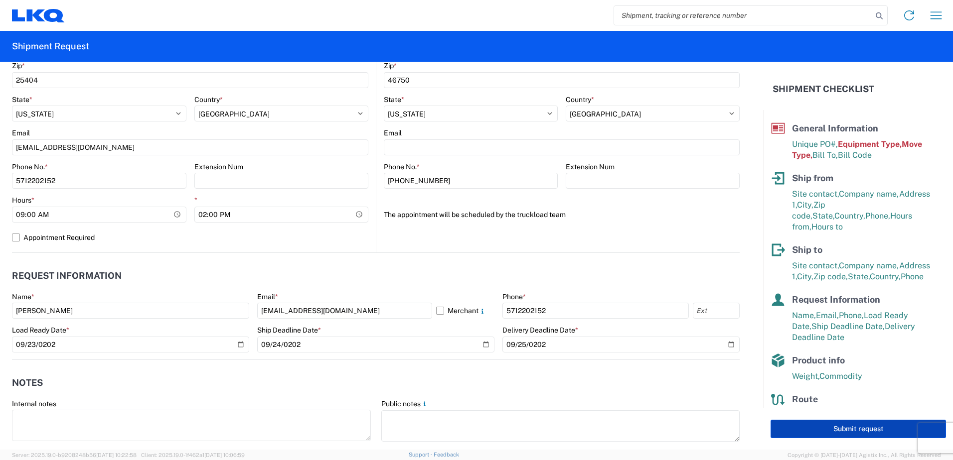
click at [568, 371] on button "Submit request" at bounding box center [857, 429] width 175 height 18
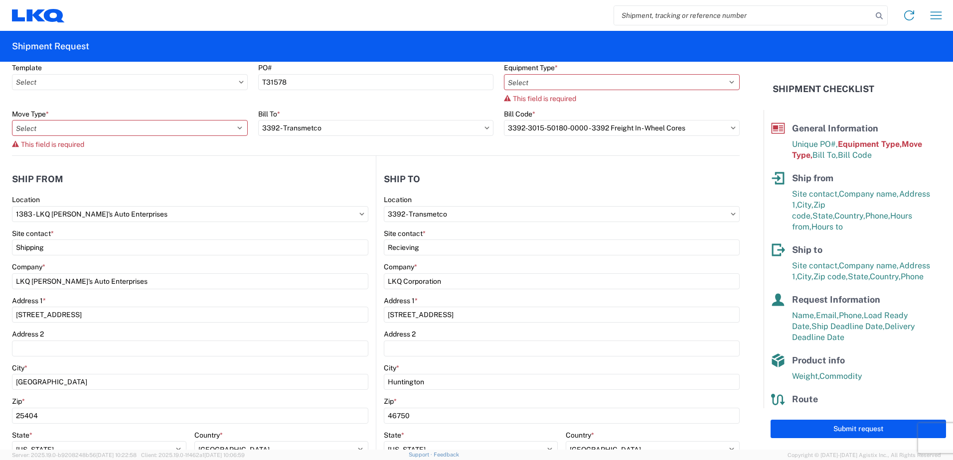
scroll to position [0, 0]
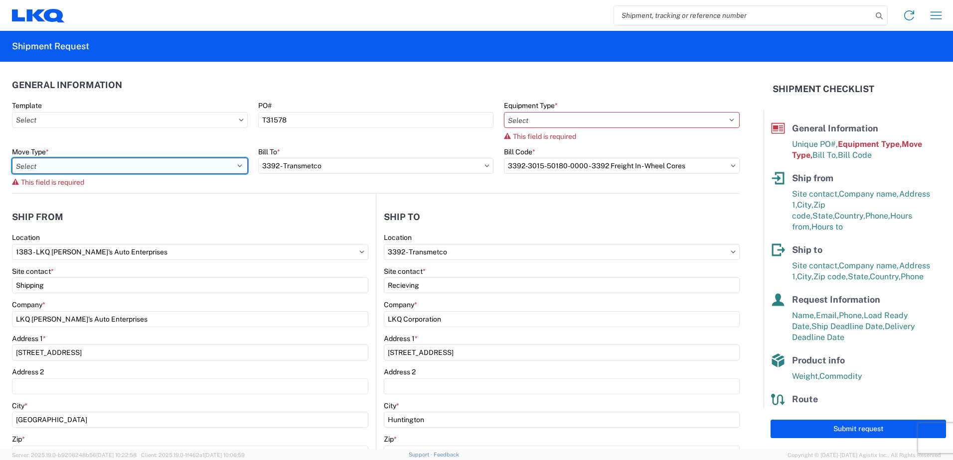
click at [46, 164] on select "Select Full Partial TL" at bounding box center [130, 166] width 236 height 16
select select "FULL"
click at [12, 158] on select "Select Full Partial TL" at bounding box center [130, 166] width 236 height 16
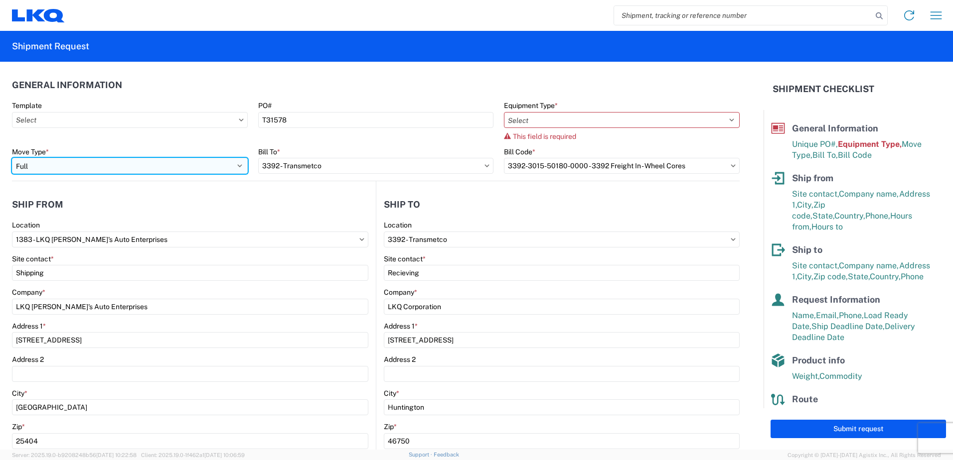
click at [213, 166] on select "Select Full Partial TL" at bounding box center [130, 166] width 236 height 16
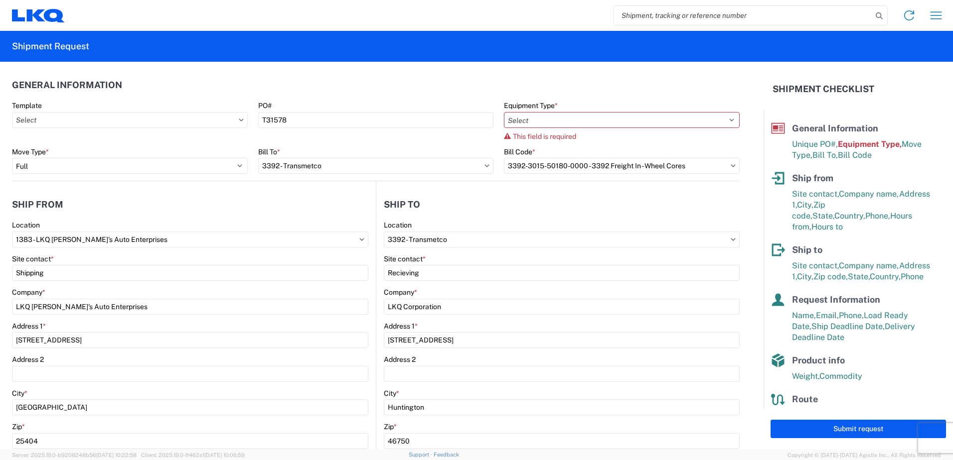
click at [277, 201] on header "Ship from" at bounding box center [194, 204] width 364 height 22
click at [522, 122] on select "Select 53’ Dry Van Flatbed Dropdeck (van) Lowboy (flatbed) Rail" at bounding box center [622, 120] width 236 height 16
select select "STDV"
click at [504, 112] on select "Select 53’ Dry Van Flatbed Dropdeck (van) Lowboy (flatbed) Rail" at bounding box center [622, 120] width 236 height 16
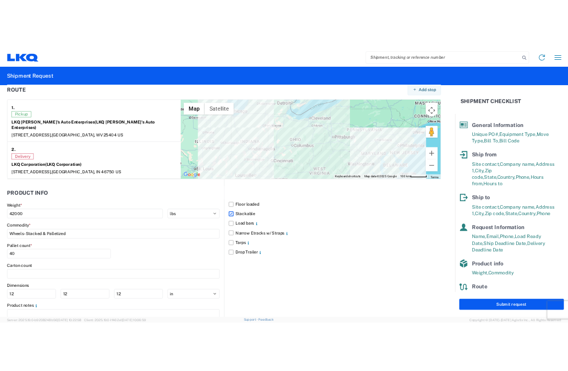
scroll to position [807, 0]
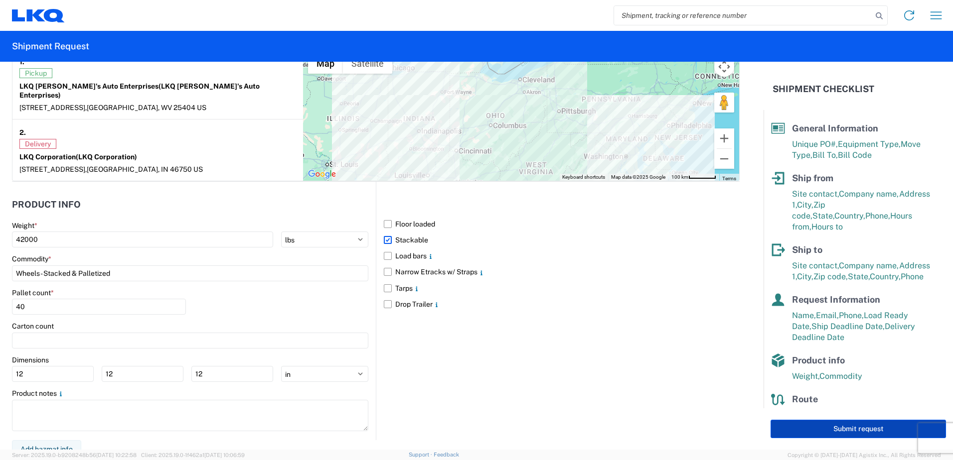
click at [568, 371] on button "Submit request" at bounding box center [857, 429] width 175 height 18
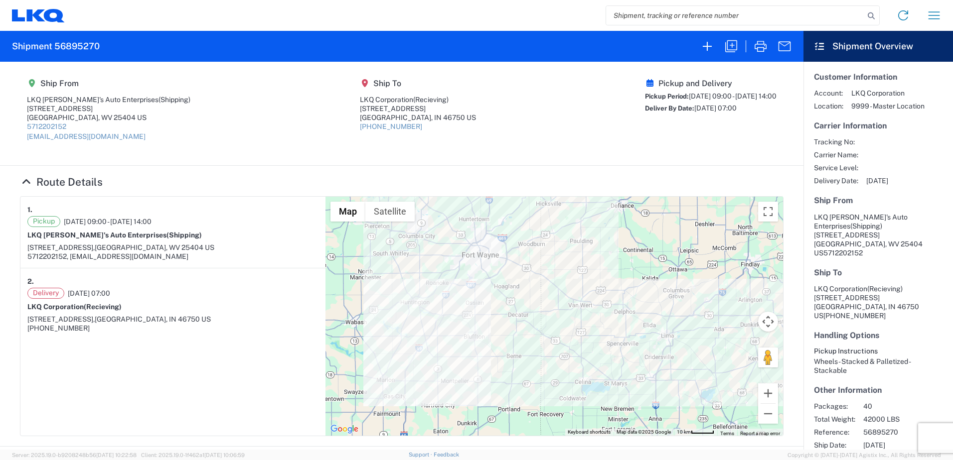
drag, startPoint x: 401, startPoint y: 260, endPoint x: 428, endPoint y: 334, distance: 79.3
click at [428, 334] on div at bounding box center [553, 316] width 457 height 239
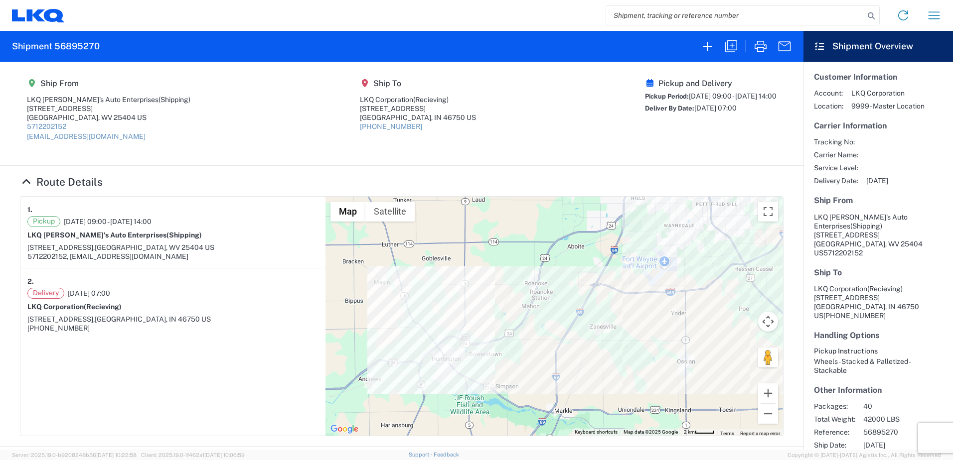
drag, startPoint x: 421, startPoint y: 304, endPoint x: 425, endPoint y: 392, distance: 87.8
click at [435, 371] on div at bounding box center [553, 316] width 457 height 239
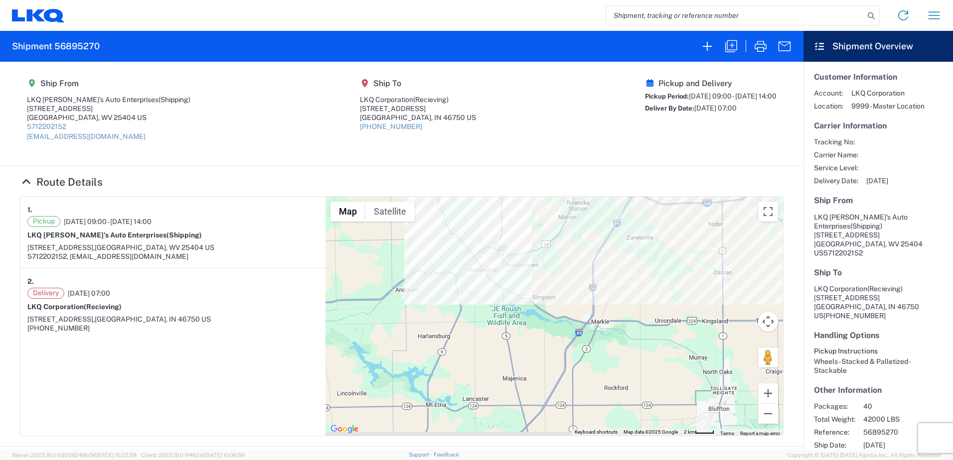
drag, startPoint x: 477, startPoint y: 350, endPoint x: 547, endPoint y: 304, distance: 83.6
click at [549, 306] on div at bounding box center [553, 316] width 457 height 239
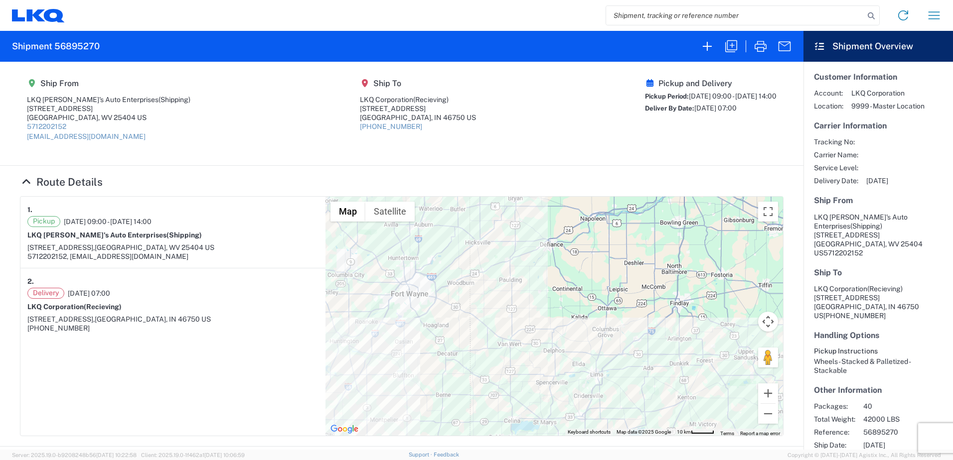
drag, startPoint x: 546, startPoint y: 343, endPoint x: 444, endPoint y: 368, distance: 104.5
click at [382, 369] on div at bounding box center [553, 316] width 457 height 239
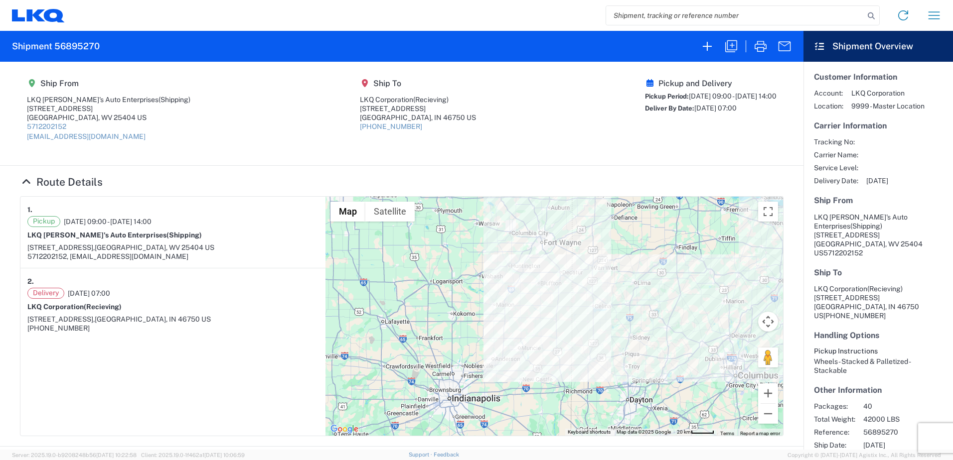
drag, startPoint x: 473, startPoint y: 375, endPoint x: 545, endPoint y: 293, distance: 109.4
click at [545, 293] on div at bounding box center [553, 316] width 457 height 239
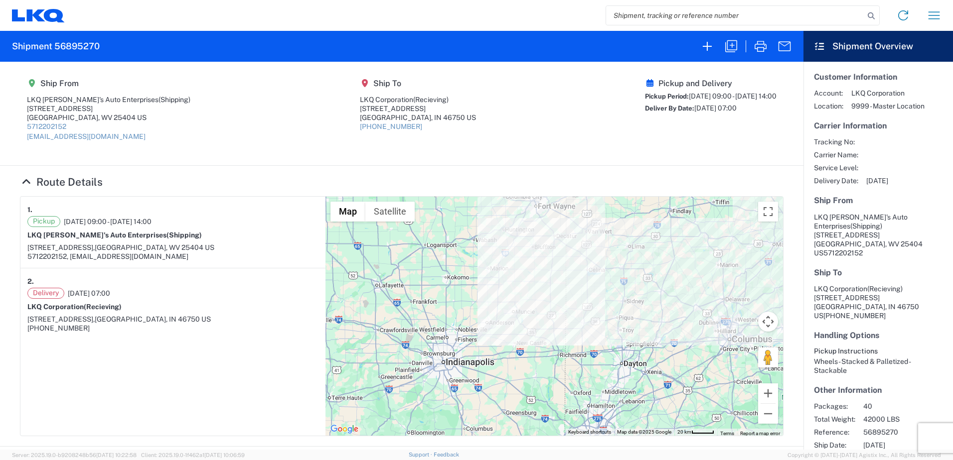
drag, startPoint x: 510, startPoint y: 419, endPoint x: 504, endPoint y: 383, distance: 35.8
click at [505, 371] on div at bounding box center [553, 316] width 457 height 239
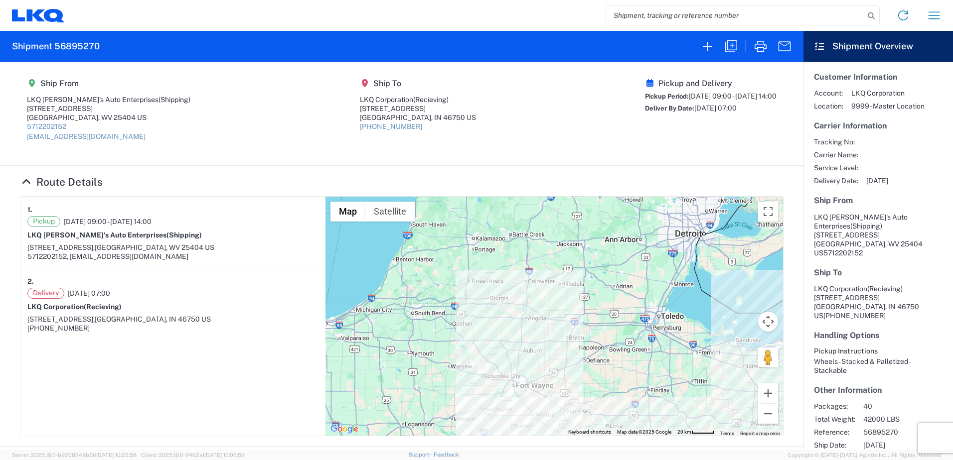
drag, startPoint x: 530, startPoint y: 269, endPoint x: 511, endPoint y: 420, distance: 152.6
click at [509, 371] on agx-forms-host "Home Shipment request Shipment tracking Shipment 56895270 Ship From LKQ Ernie's…" at bounding box center [476, 230] width 953 height 460
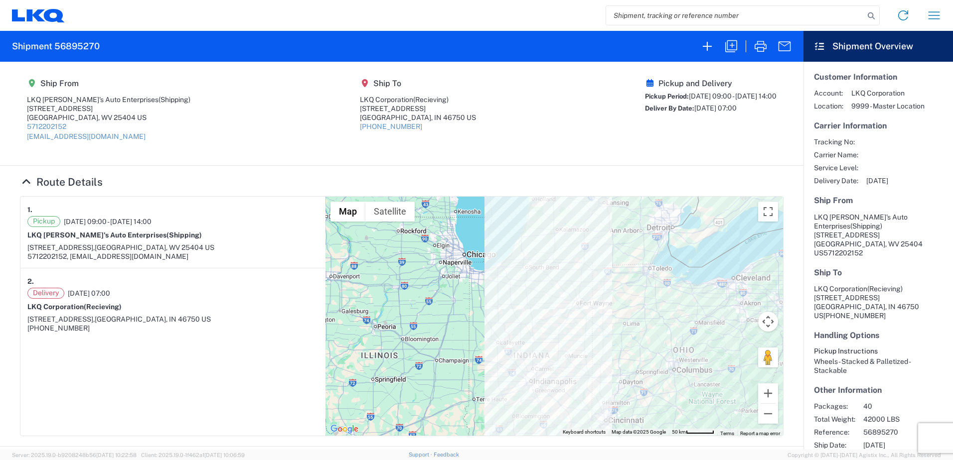
drag, startPoint x: 441, startPoint y: 342, endPoint x: 498, endPoint y: 307, distance: 66.2
click at [498, 307] on div at bounding box center [553, 316] width 457 height 239
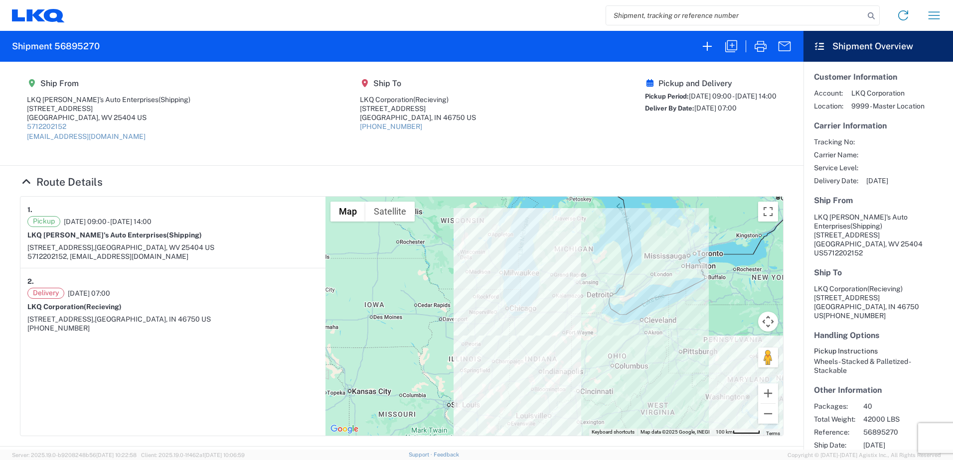
drag, startPoint x: 529, startPoint y: 319, endPoint x: 525, endPoint y: 345, distance: 26.8
click at [525, 345] on div at bounding box center [553, 316] width 457 height 239
